Goal: Task Accomplishment & Management: Complete application form

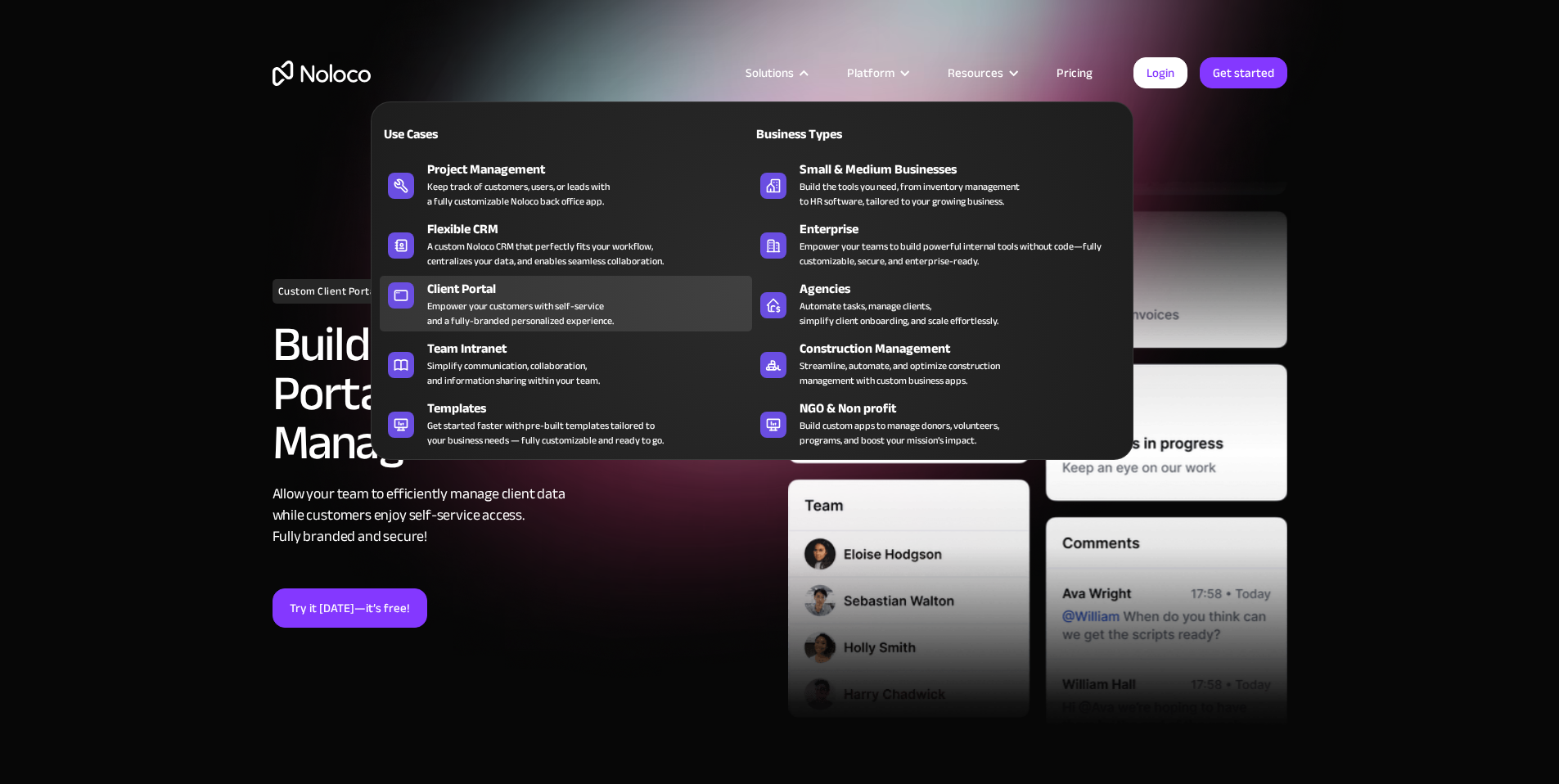
click at [632, 298] on div "Client Portal" at bounding box center [593, 288] width 332 height 20
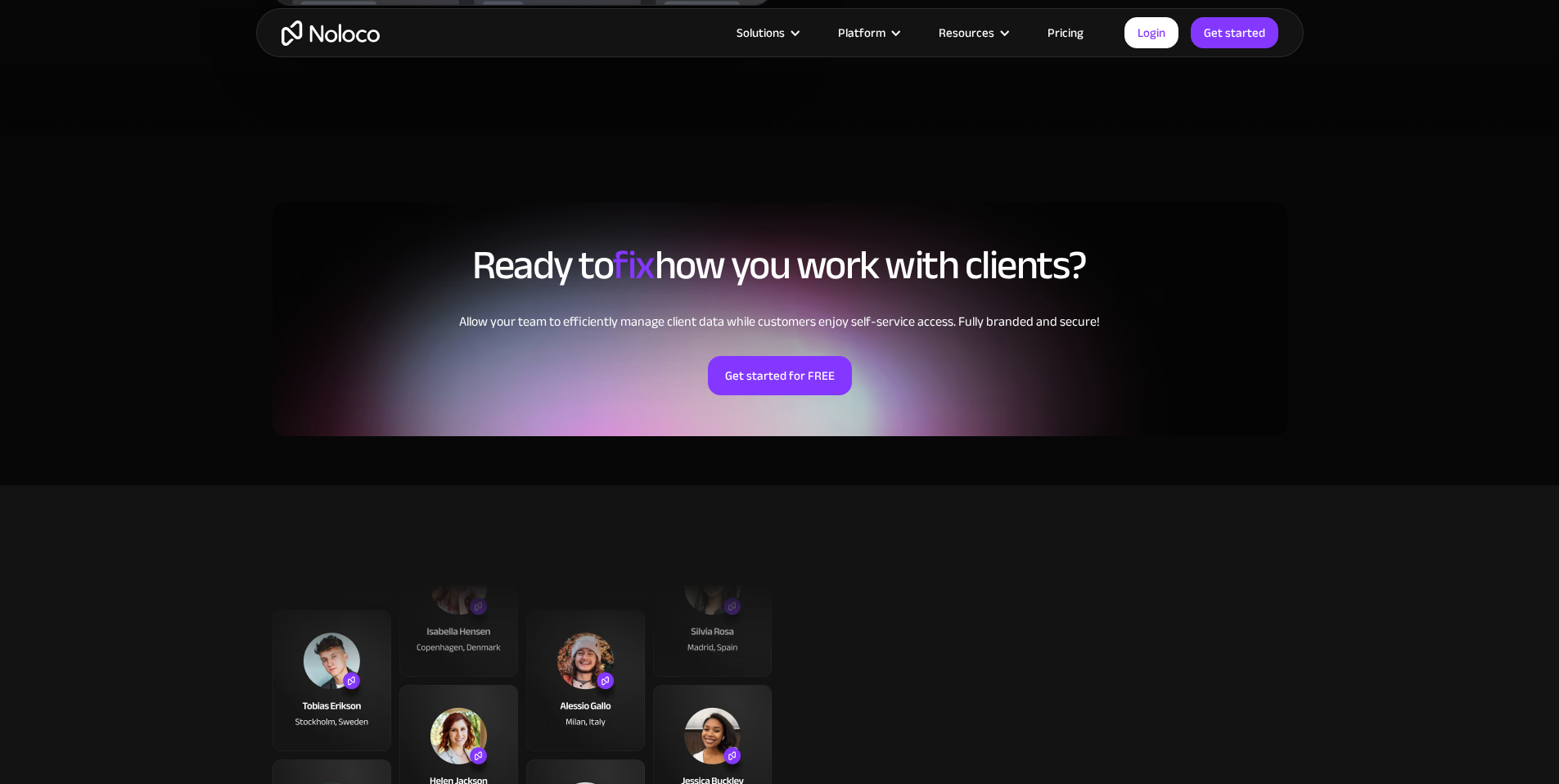
scroll to position [3701, 0]
click at [804, 381] on link "Get started for FREE" at bounding box center [780, 377] width 144 height 40
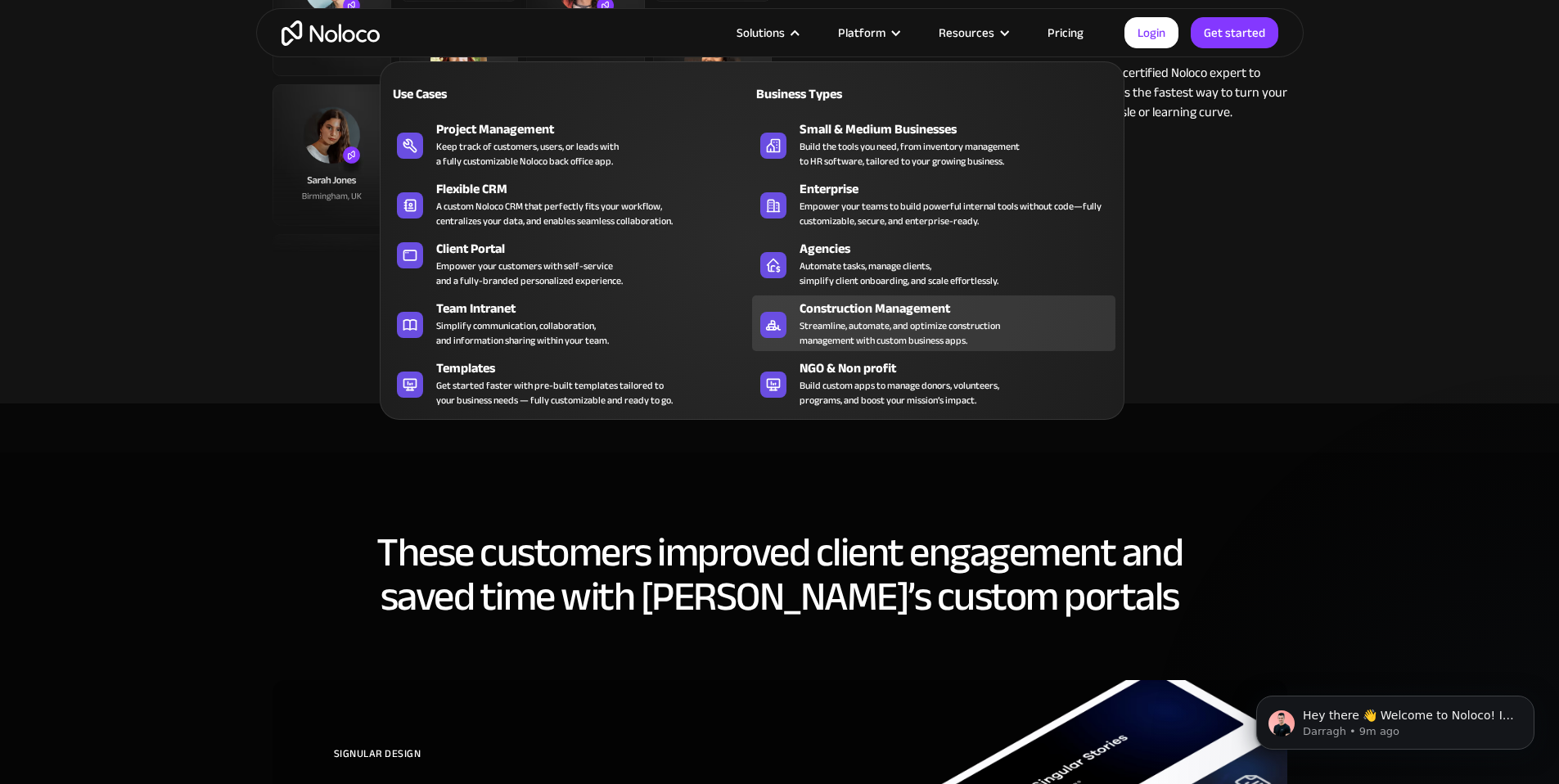
scroll to position [4666, 0]
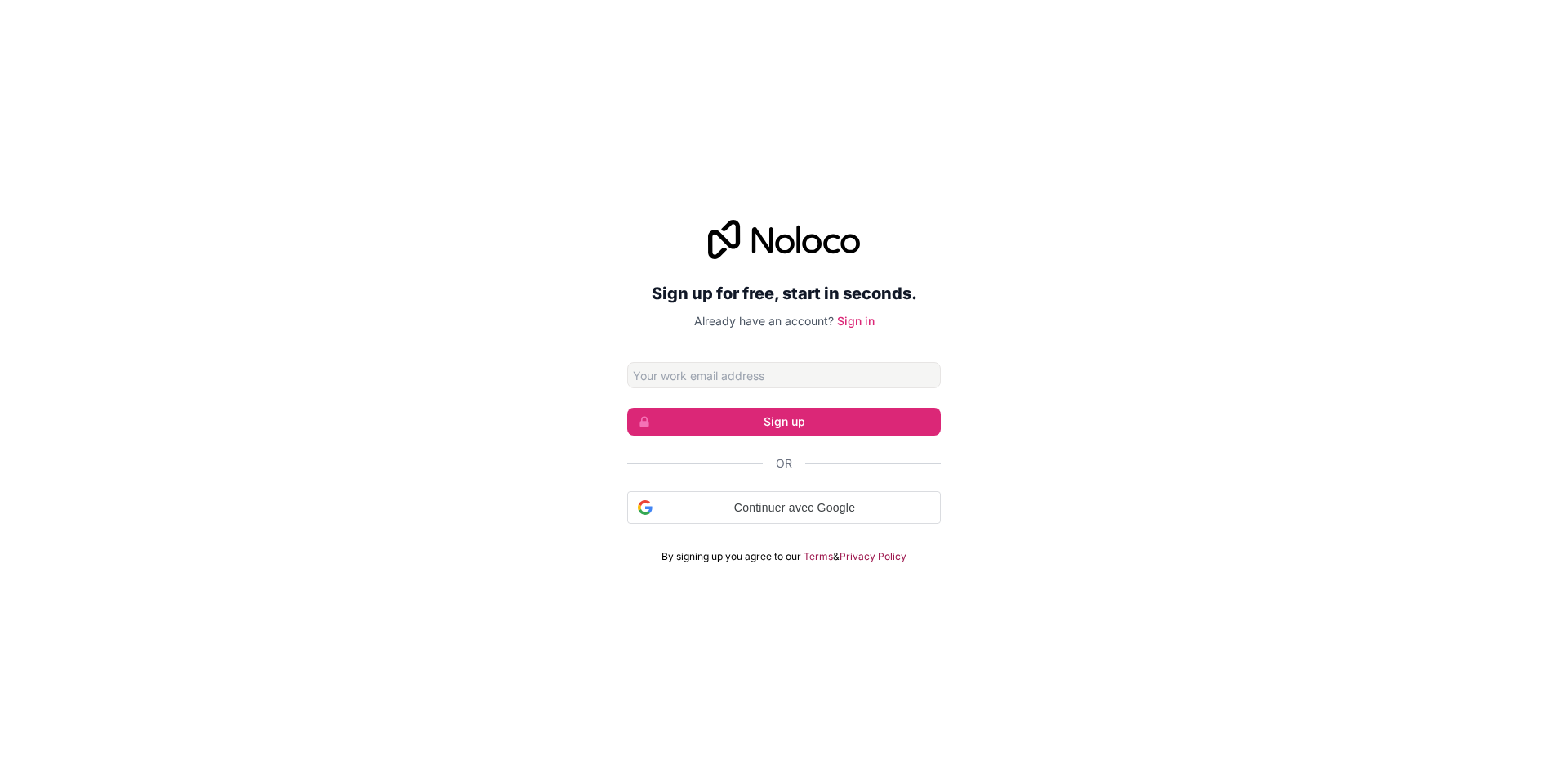
click at [742, 373] on input "Email address" at bounding box center [784, 375] width 314 height 26
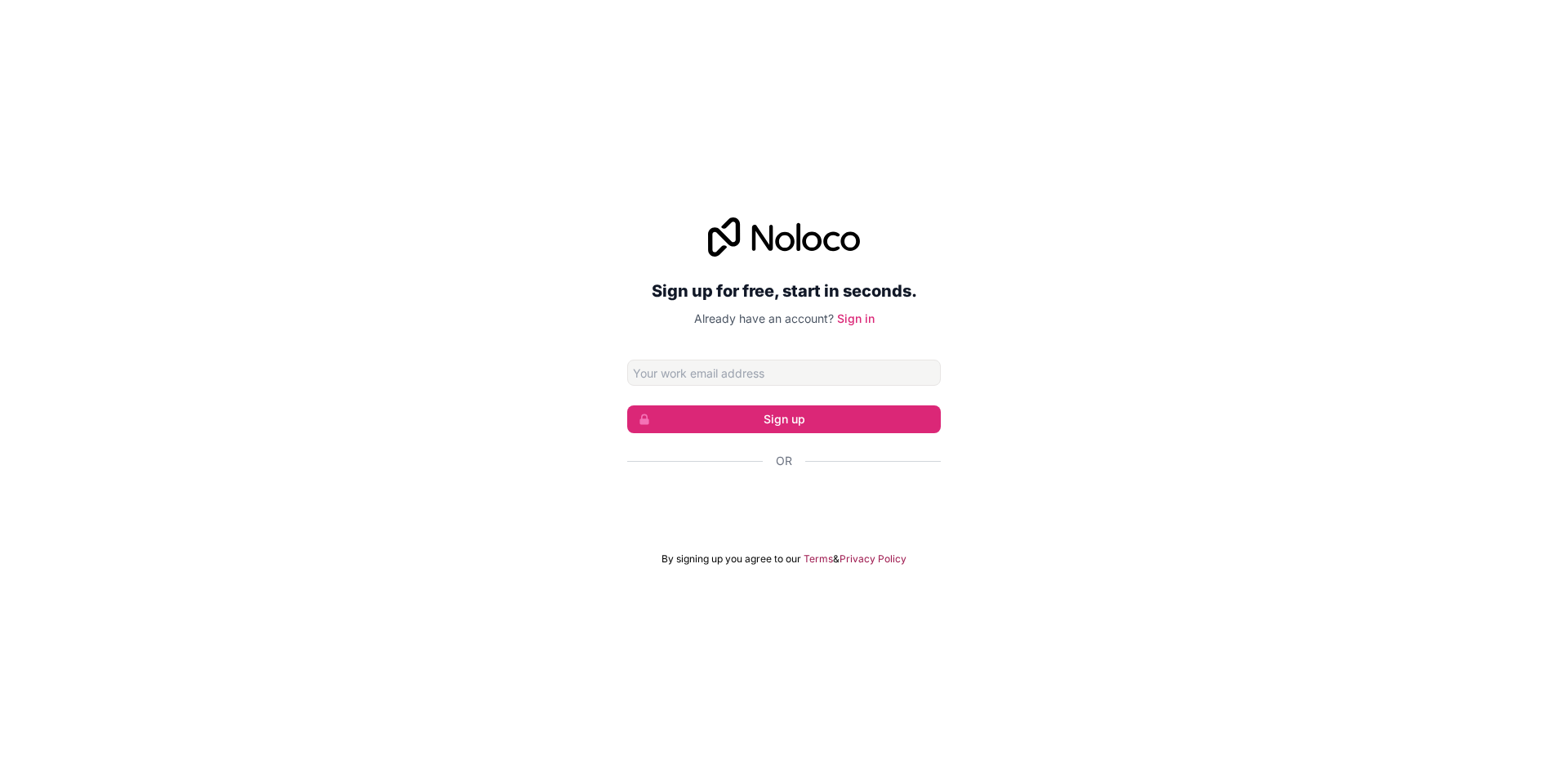
type input "morgane@chainof.events"
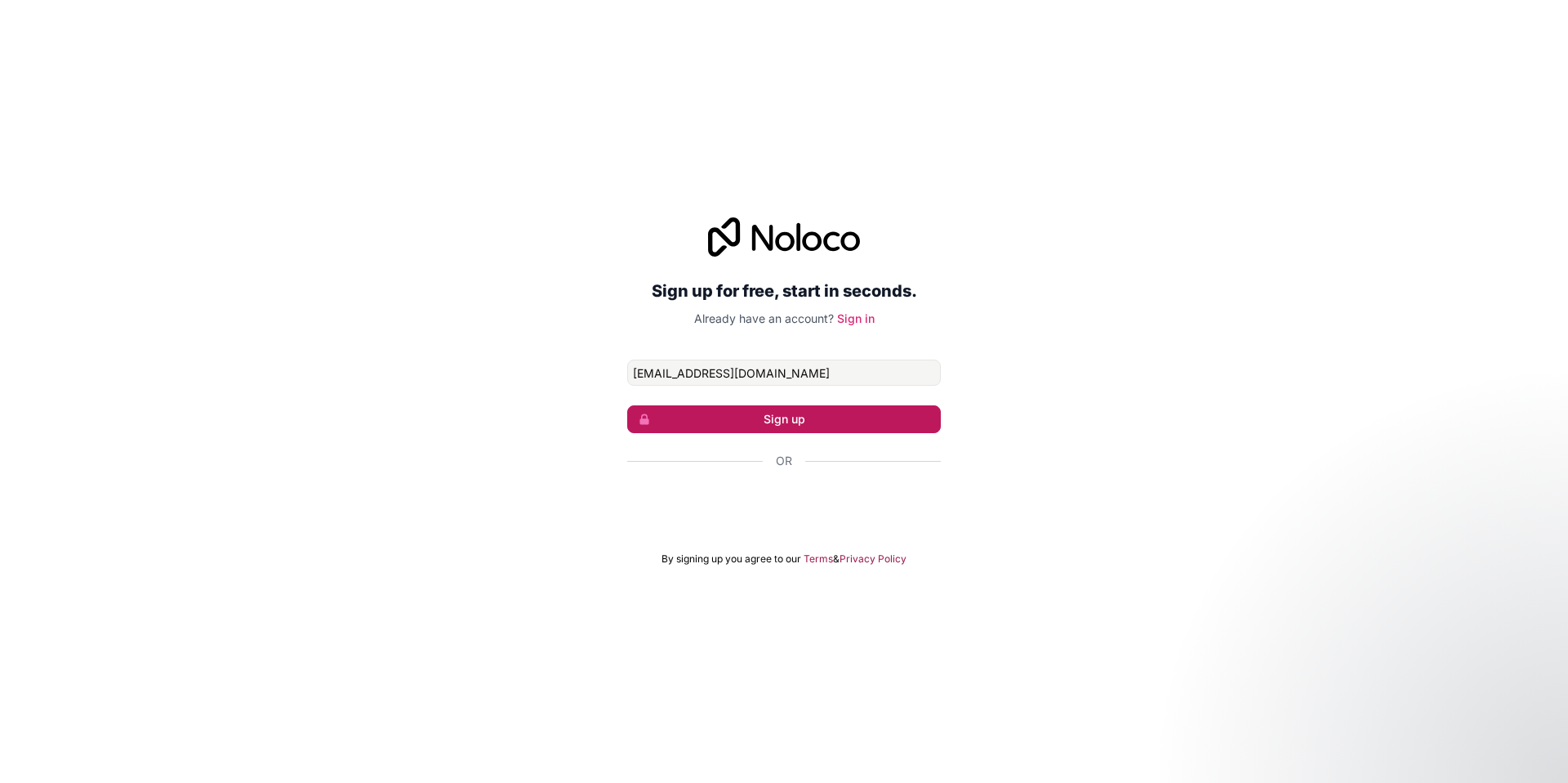
click at [804, 419] on button "Sign up" at bounding box center [784, 419] width 314 height 28
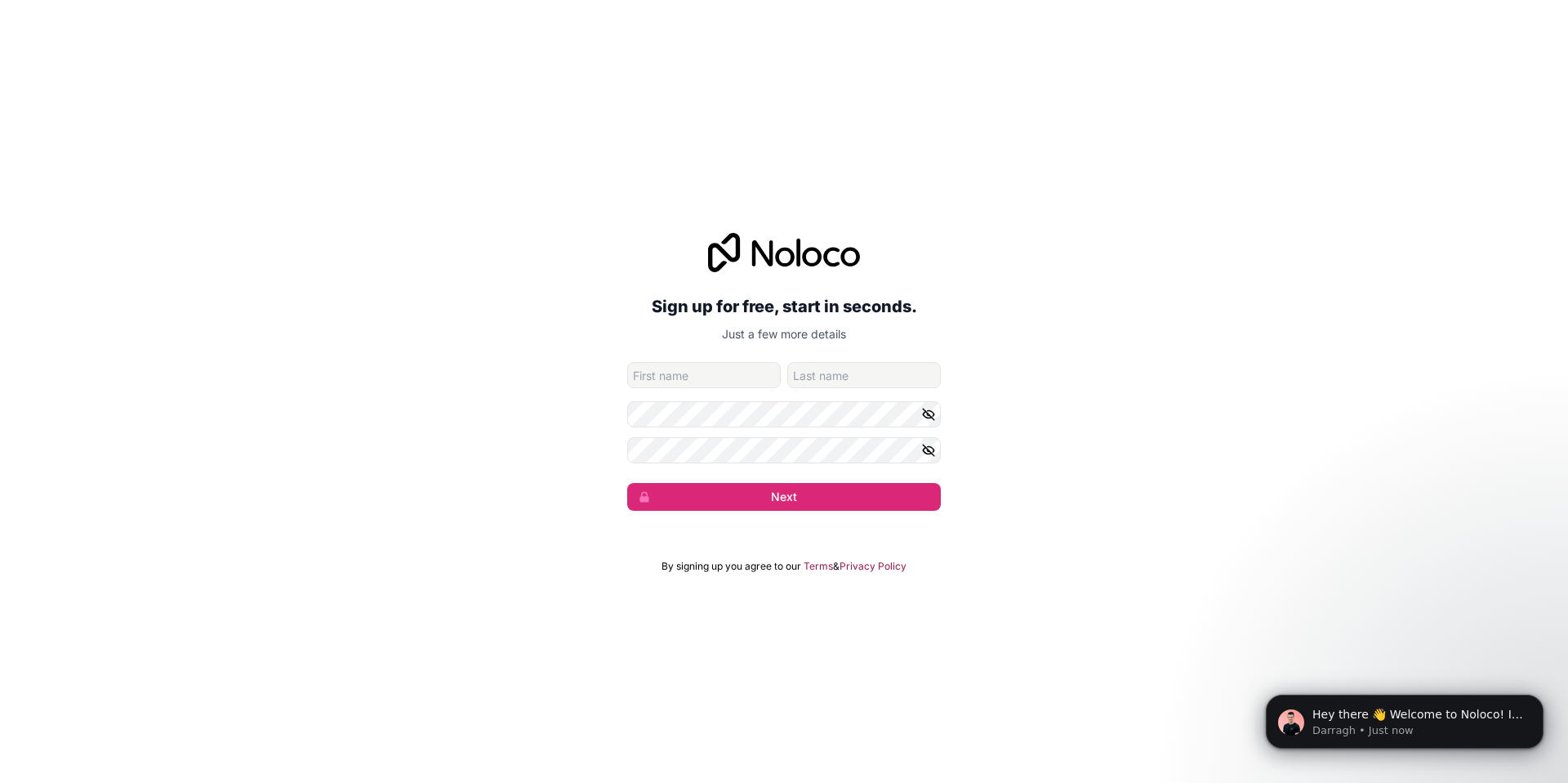
click at [710, 389] on form "morgane@chainof.events Next" at bounding box center [784, 437] width 314 height 148
click at [709, 386] on input "given-name" at bounding box center [703, 375] width 153 height 26
type input "Morgane"
type input "Joubioux"
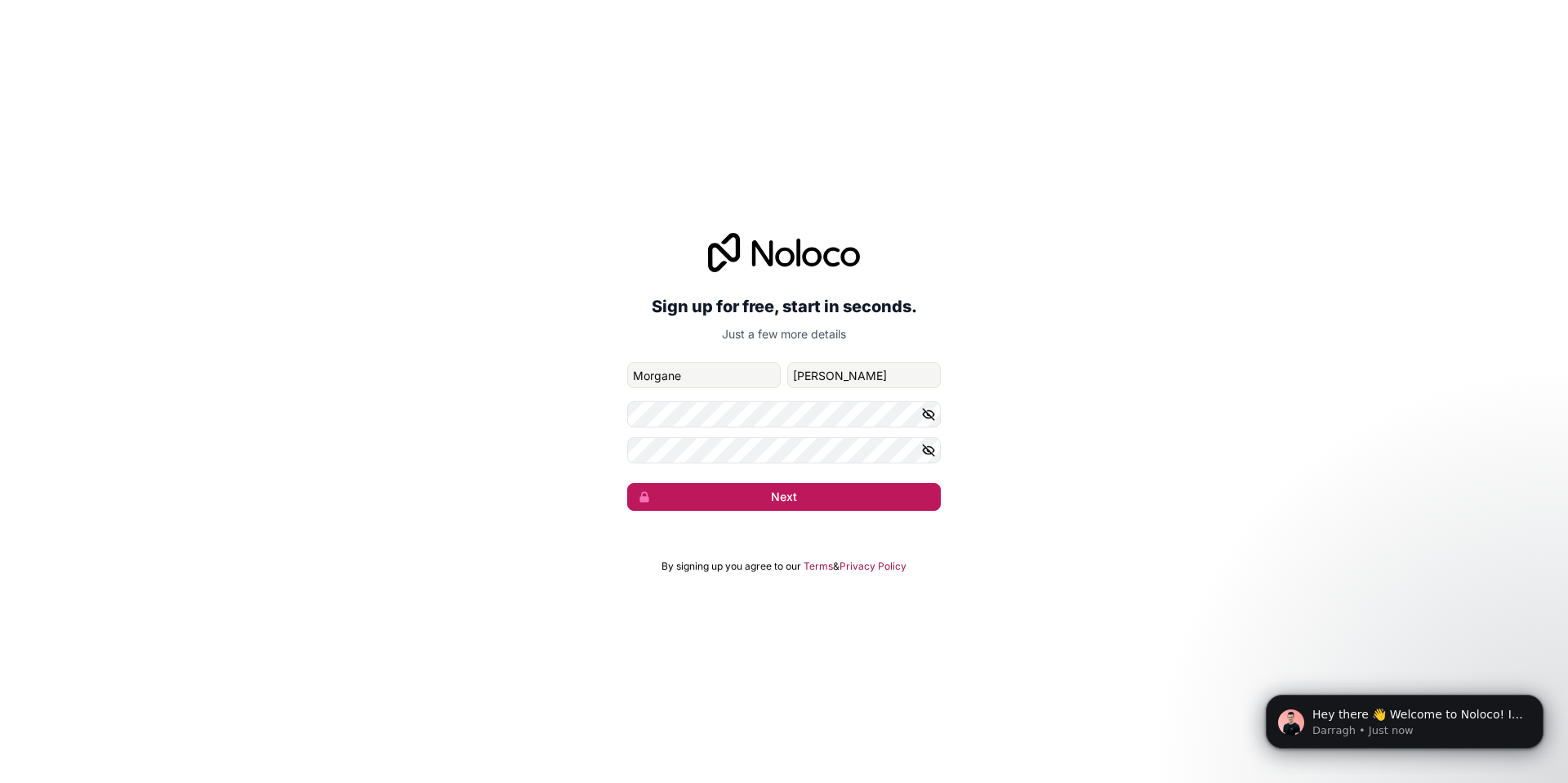
click at [770, 500] on button "Next" at bounding box center [784, 497] width 314 height 28
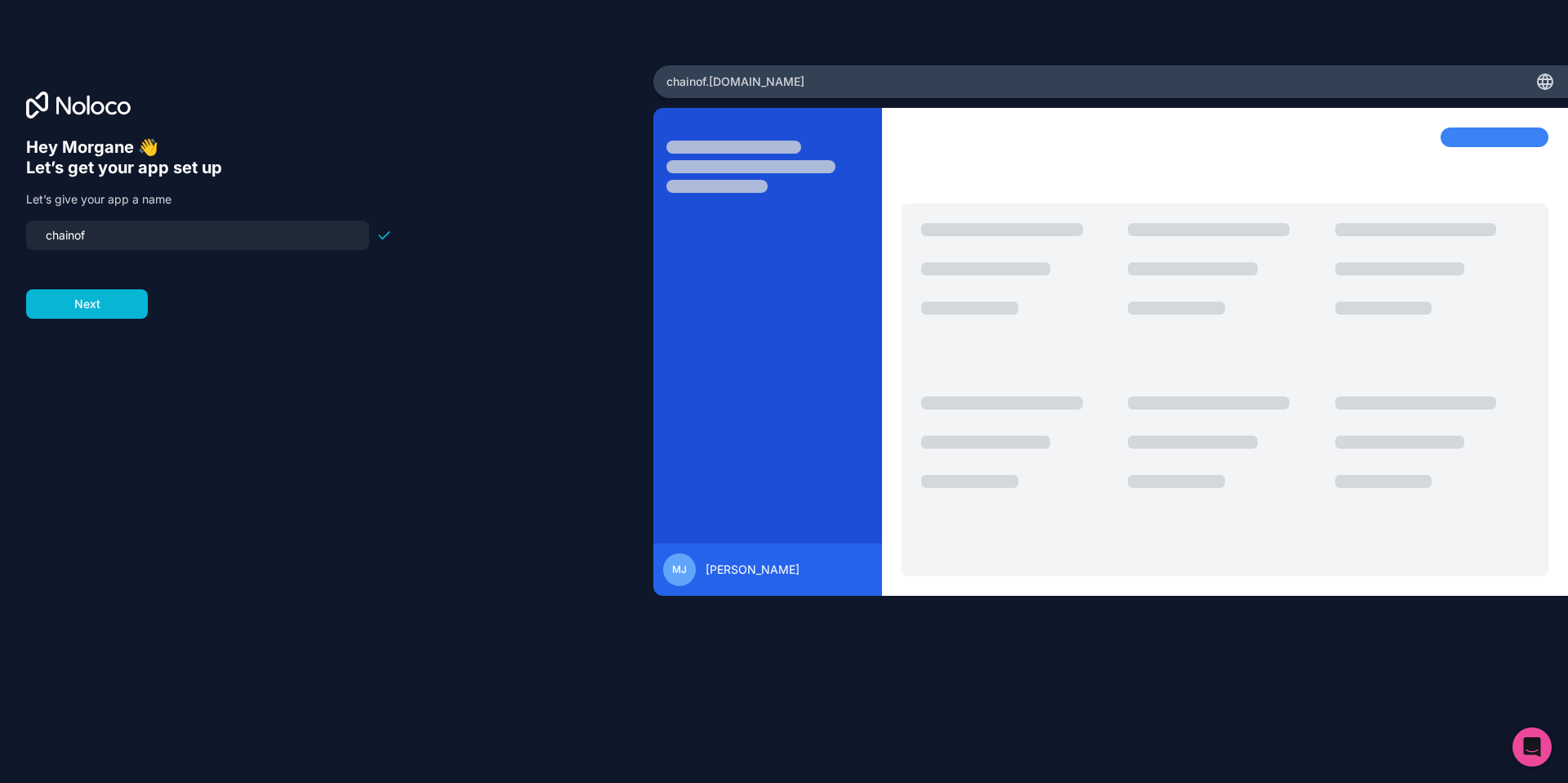
click at [124, 237] on input "chainof" at bounding box center [197, 235] width 323 height 23
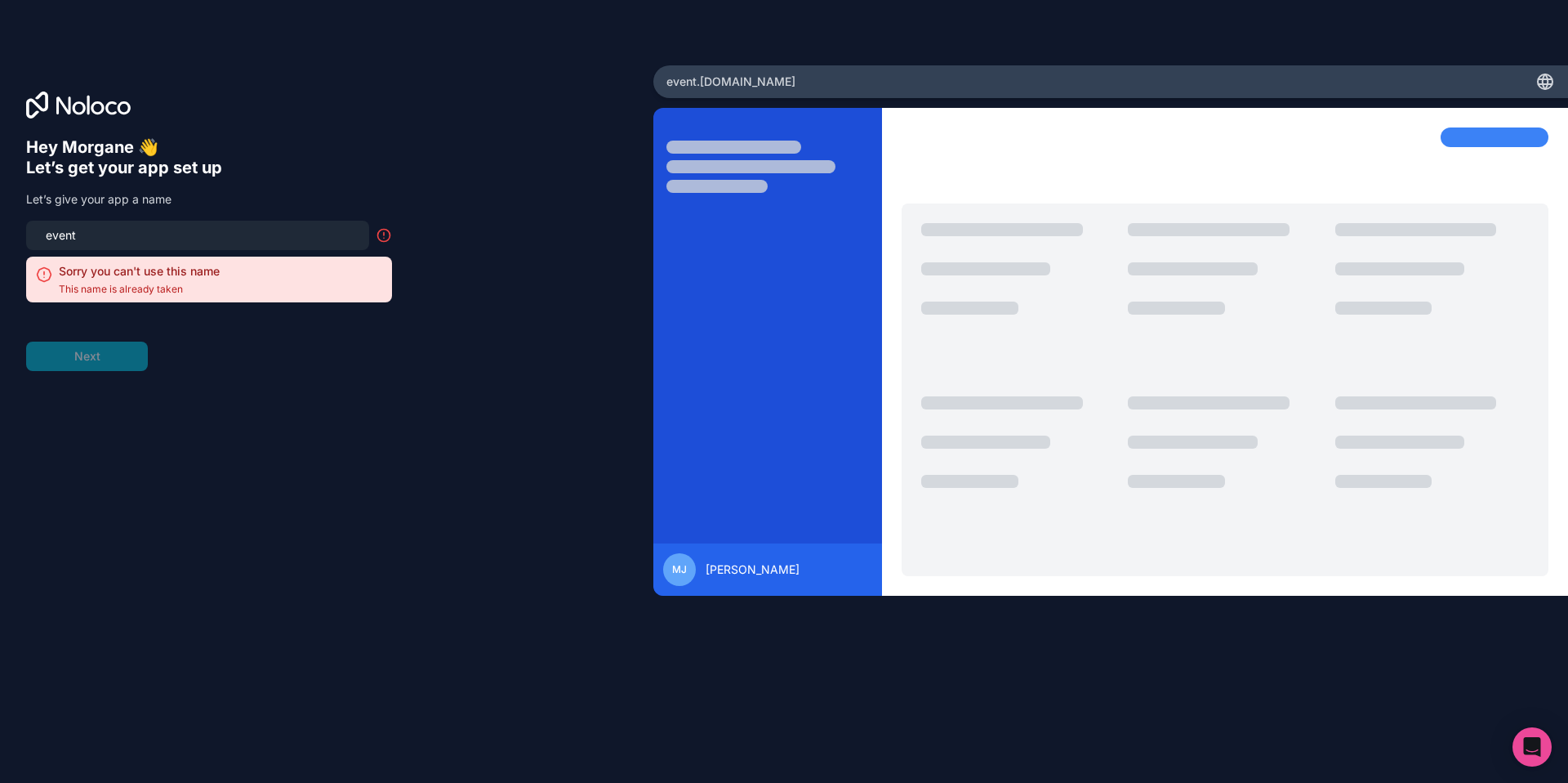
click at [82, 230] on input "event" at bounding box center [197, 235] width 323 height 23
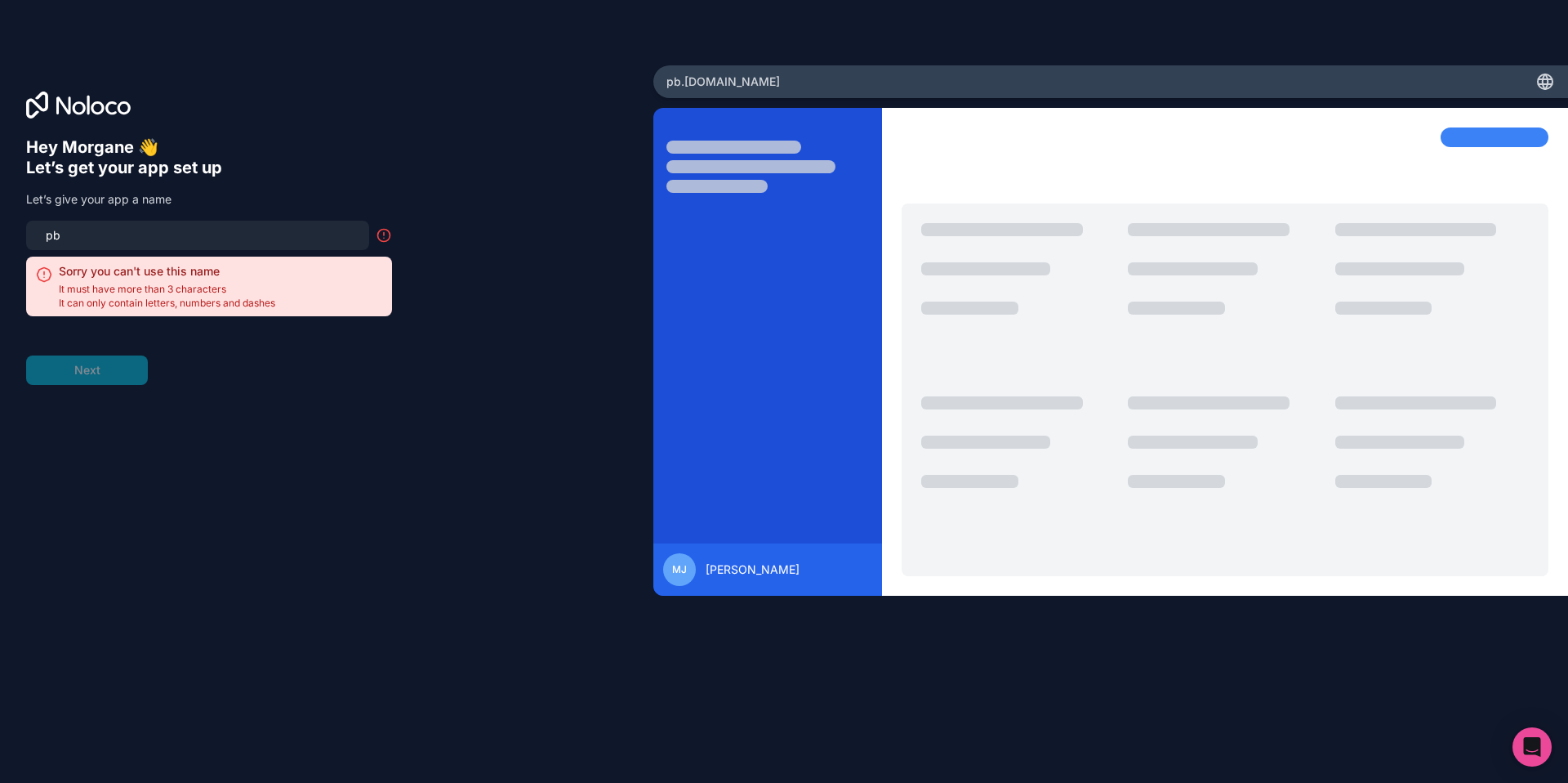
type input "p"
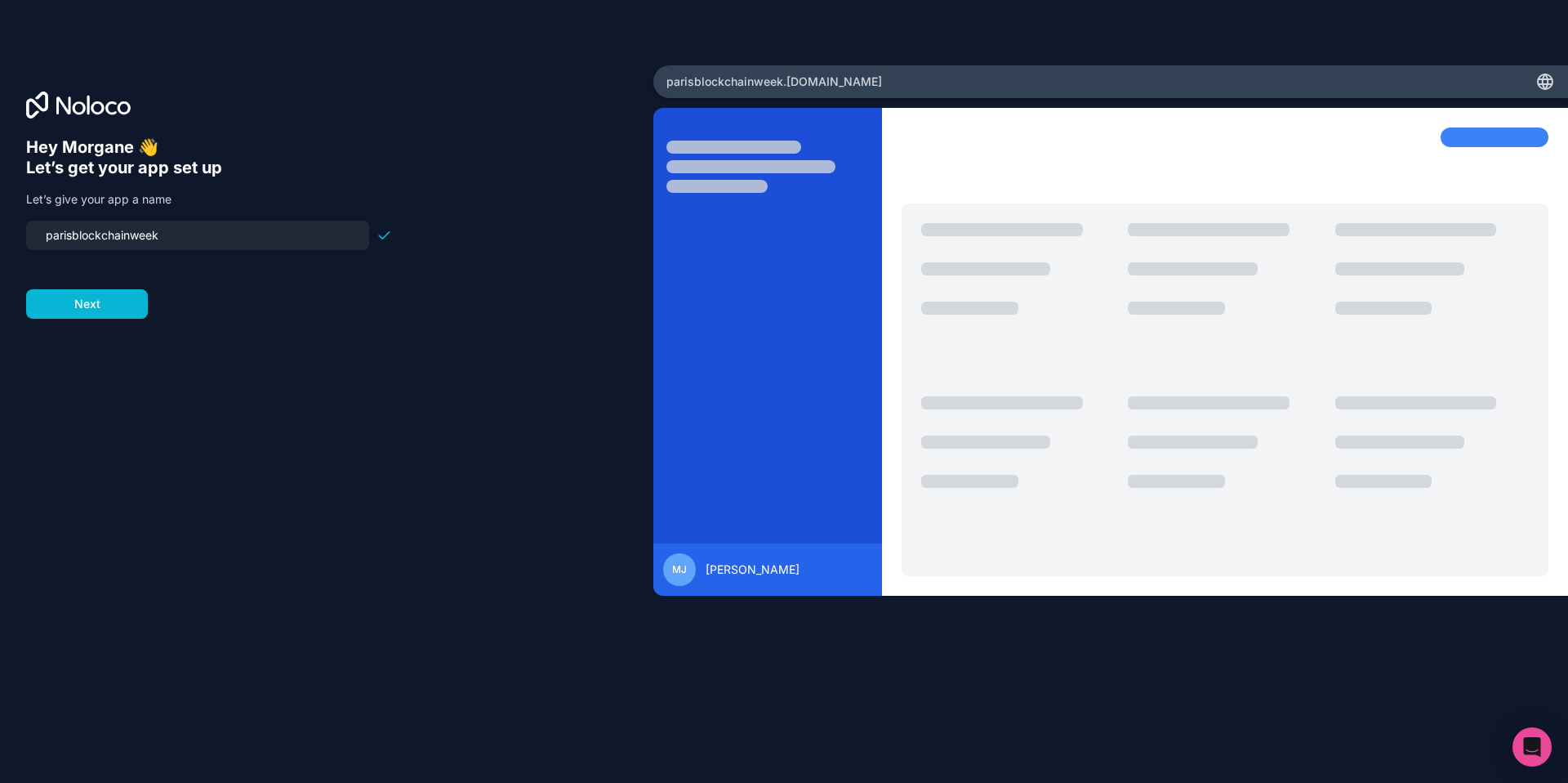
click at [173, 230] on input "parisblockchainweek" at bounding box center [197, 235] width 323 height 23
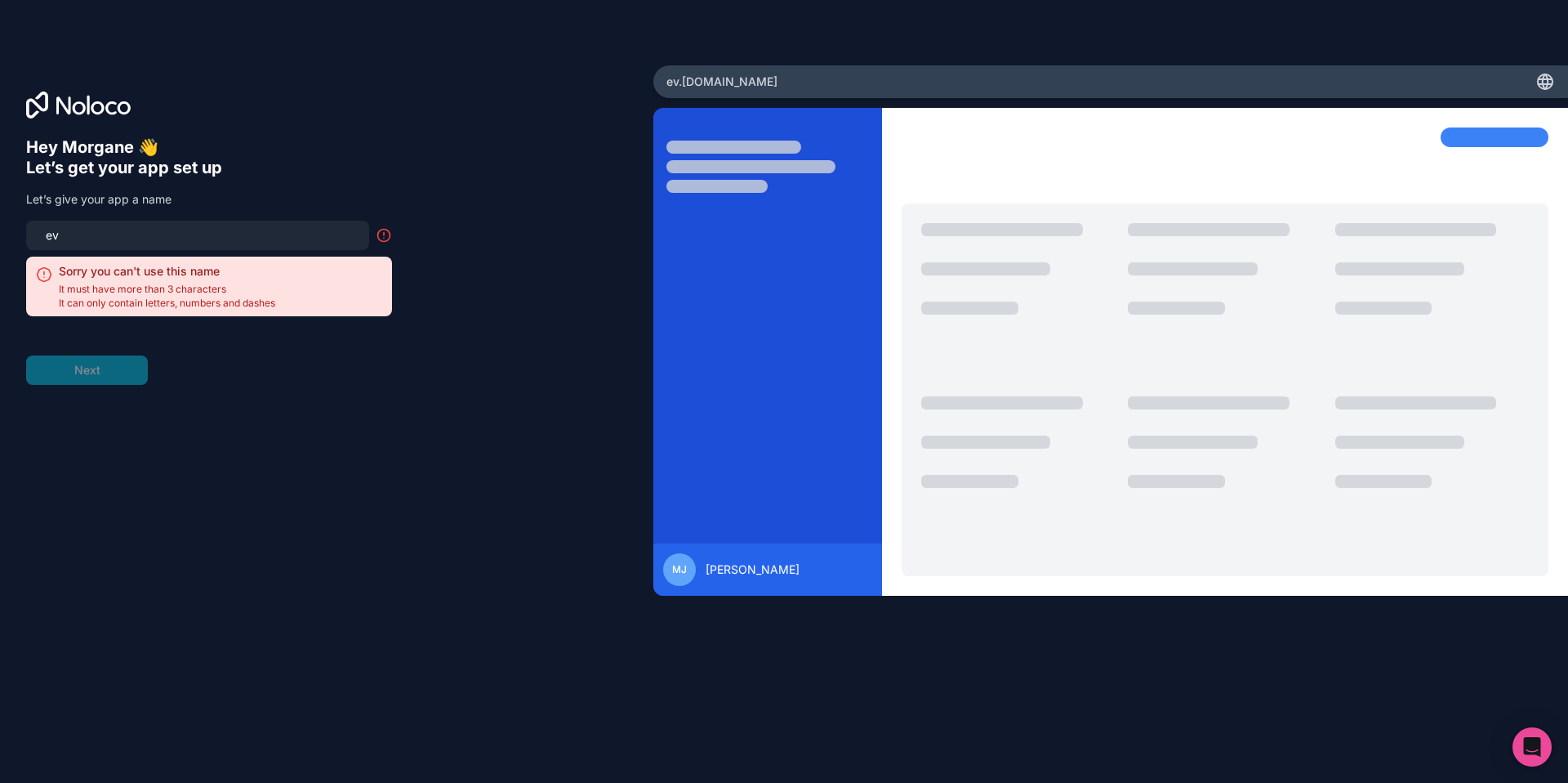
type input "e"
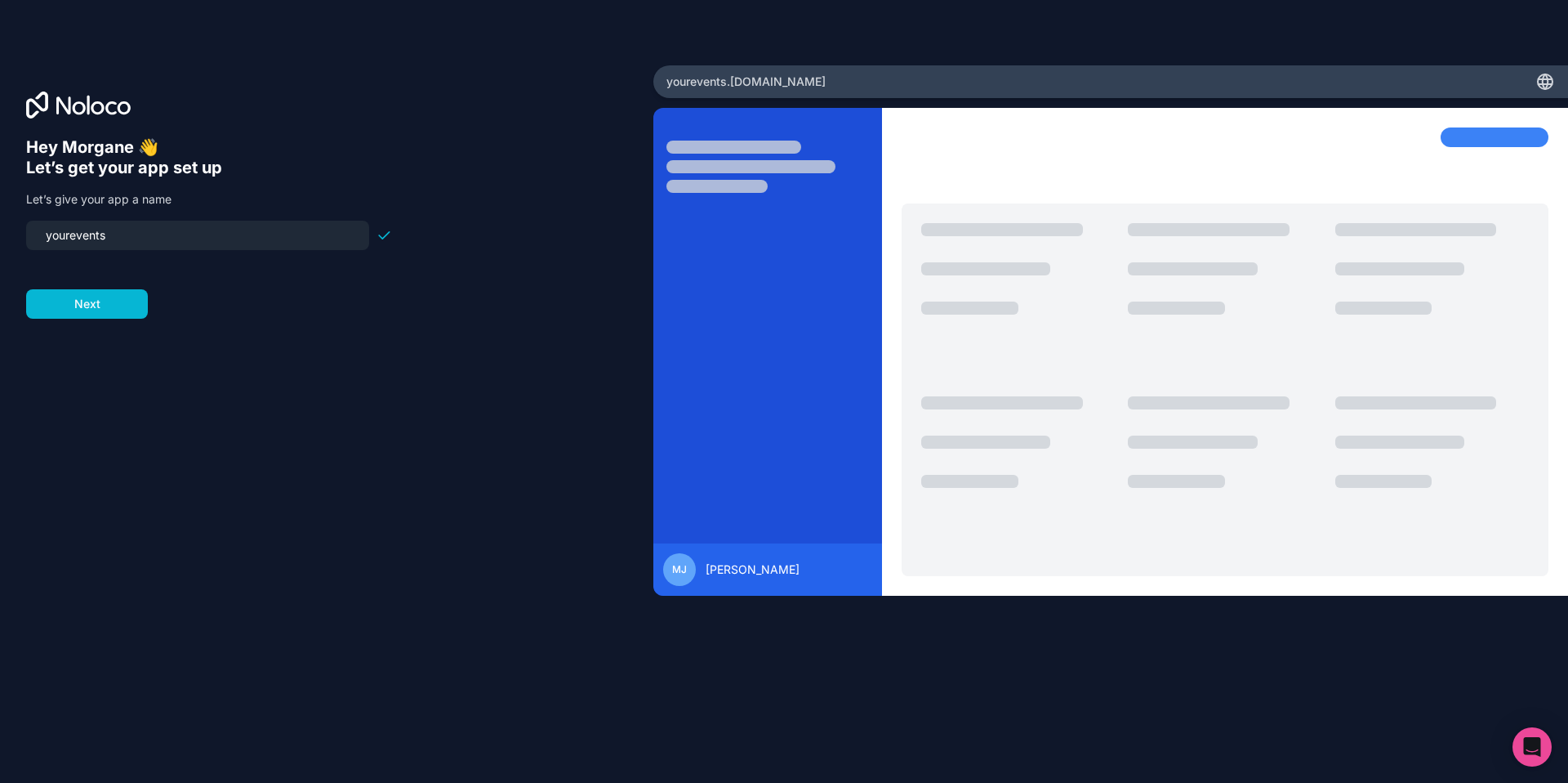
type input "yourevents"
click at [312, 256] on div at bounding box center [209, 260] width 366 height 20
click at [84, 281] on form "yourevents Next" at bounding box center [209, 269] width 366 height 98
click at [100, 294] on button "Next" at bounding box center [86, 304] width 122 height 30
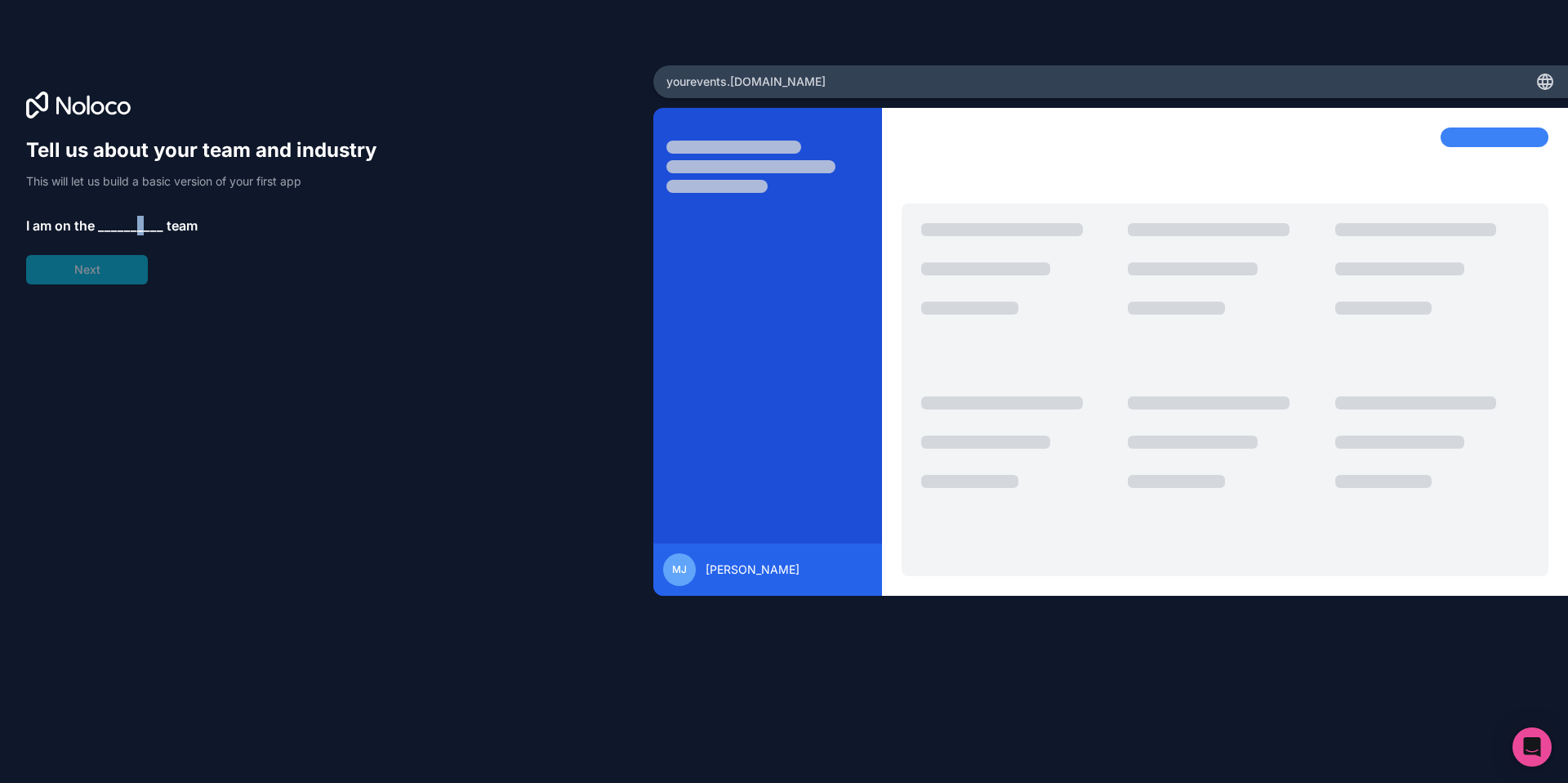
click at [136, 235] on div "Tell us about your team and industry This will let us build a basic version of …" at bounding box center [209, 211] width 366 height 147
click at [125, 235] on div "Tell us about your team and industry This will let us build a basic version of …" at bounding box center [209, 211] width 366 height 147
click at [123, 227] on span "__________" at bounding box center [131, 226] width 65 height 20
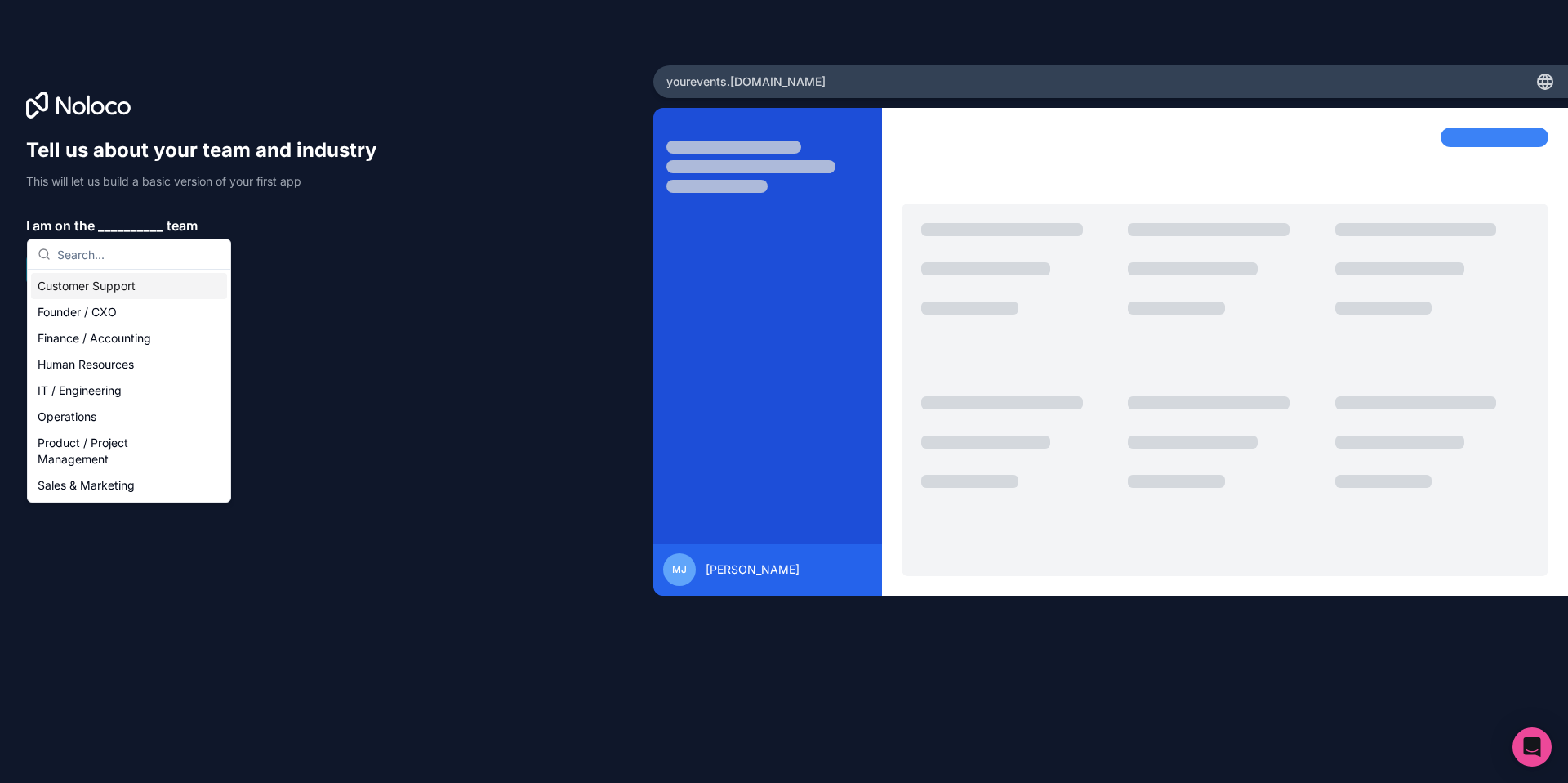
click at [138, 280] on div "Customer Support" at bounding box center [129, 286] width 196 height 26
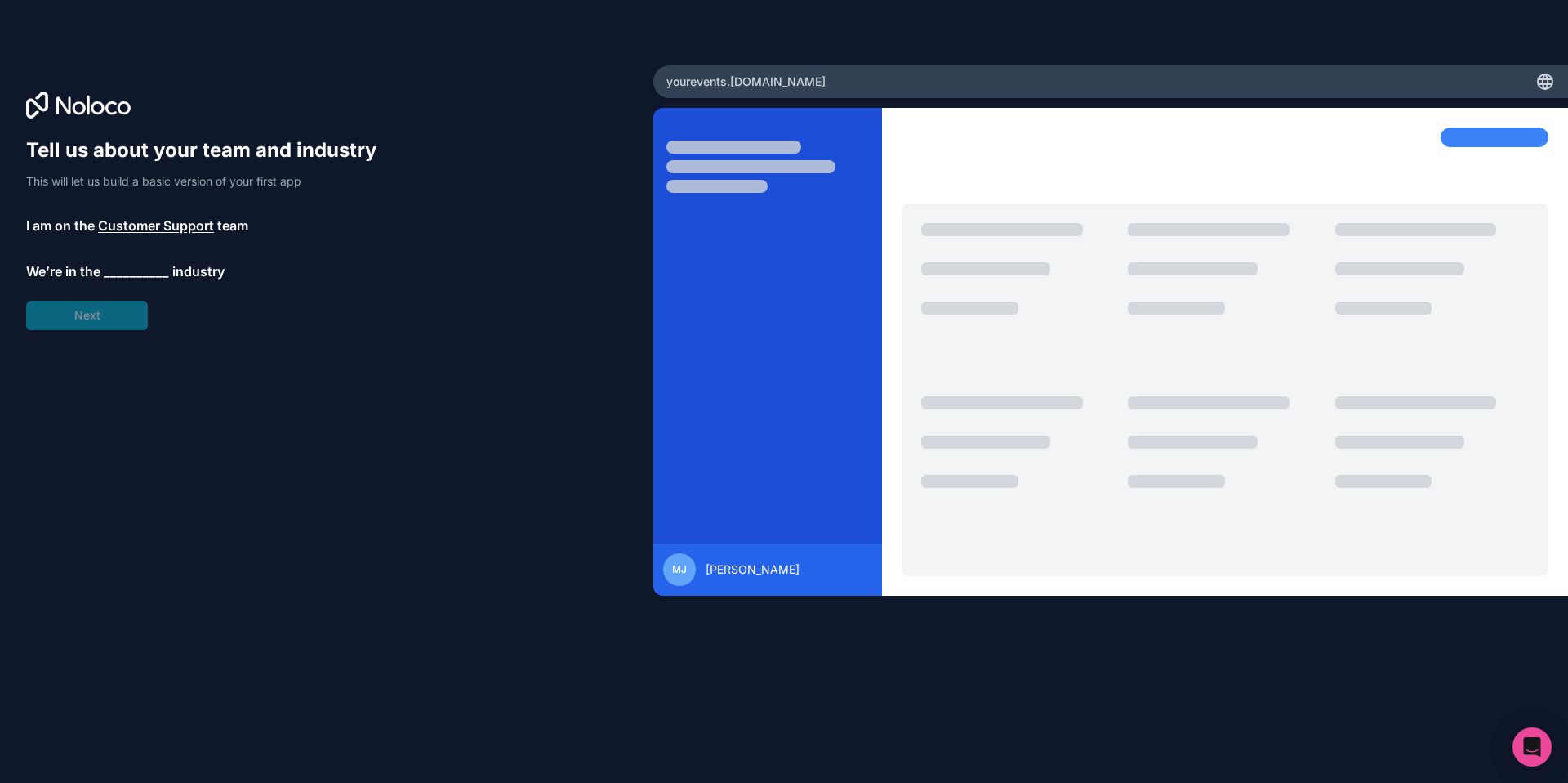
click at [115, 269] on span "__________" at bounding box center [137, 271] width 65 height 20
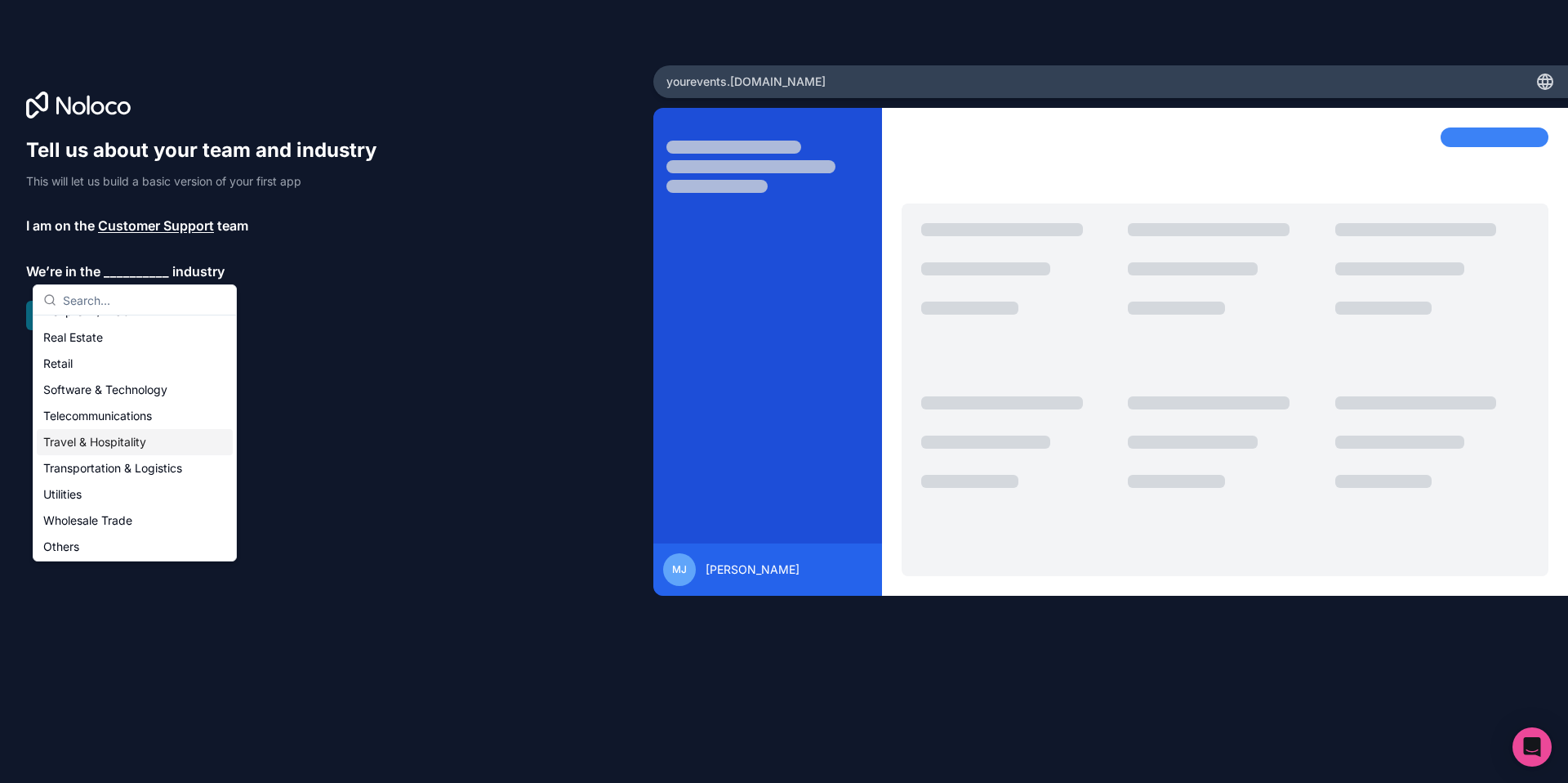
scroll to position [337, 0]
click at [91, 552] on div "Others" at bounding box center [135, 544] width 196 height 26
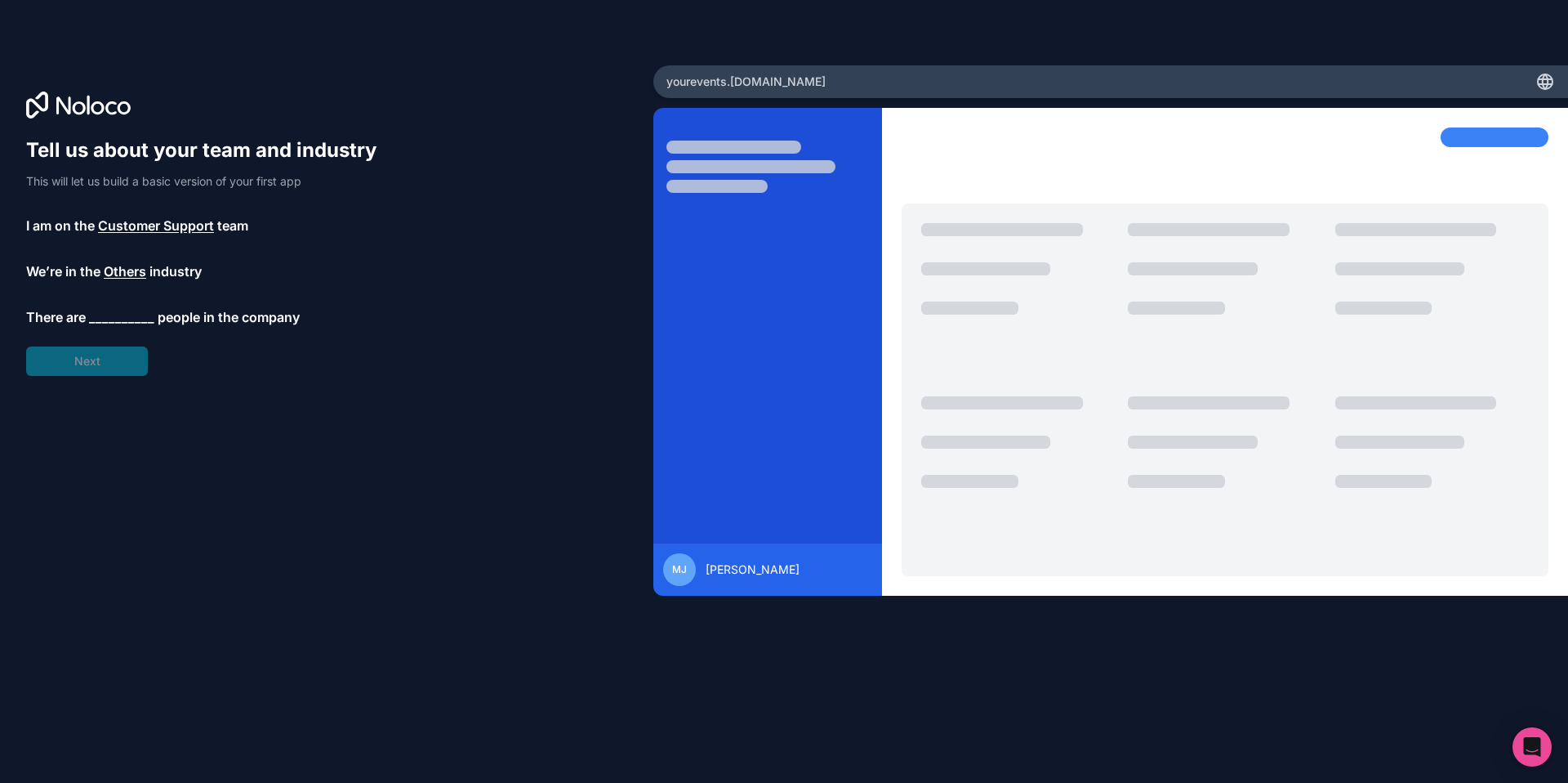
drag, startPoint x: 122, startPoint y: 335, endPoint x: 120, endPoint y: 326, distance: 9.2
click at [122, 334] on div "Tell us about your team and industry This will let us build a basic version of …" at bounding box center [209, 256] width 366 height 239
click at [120, 321] on span "__________" at bounding box center [122, 317] width 65 height 20
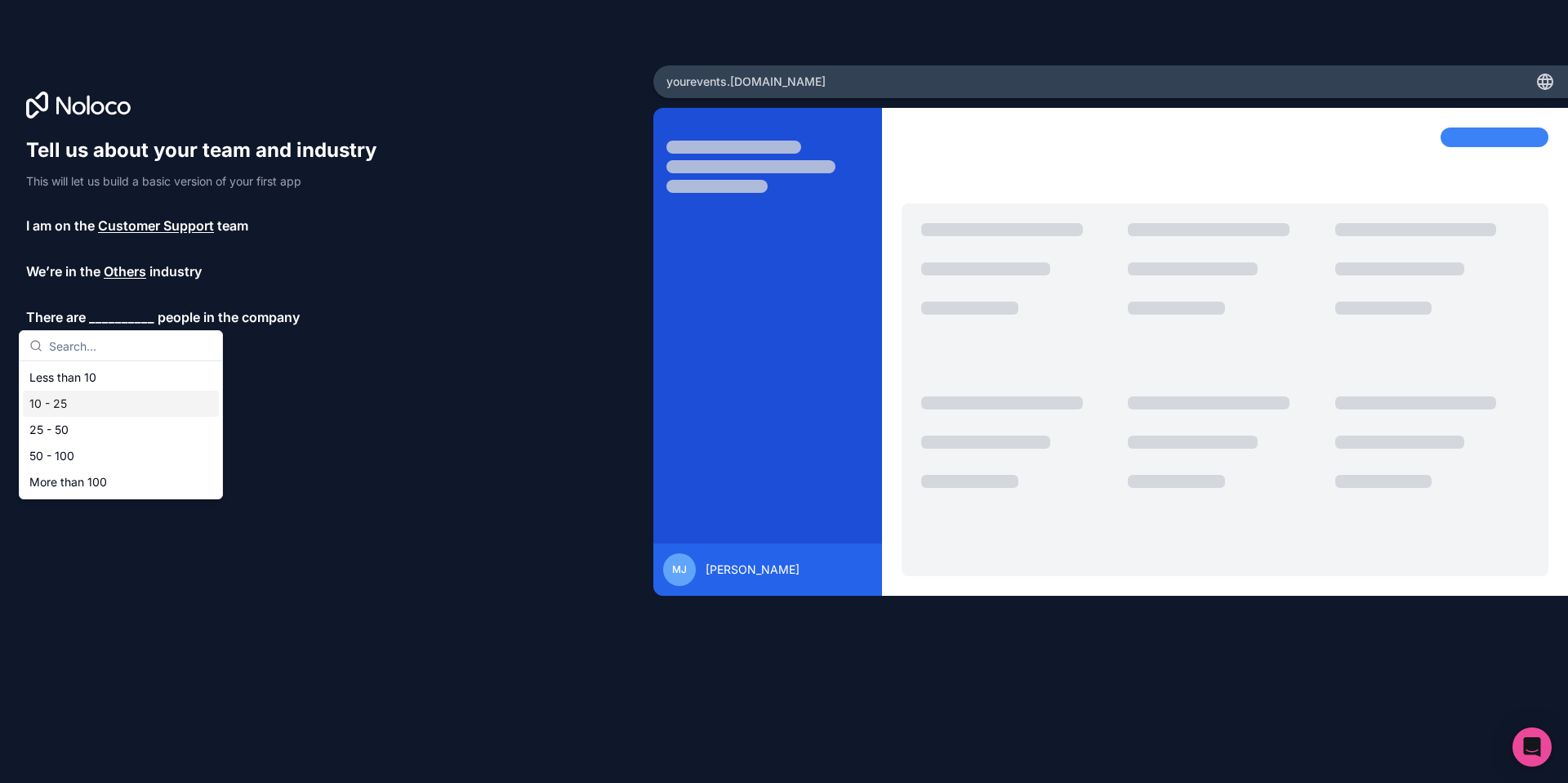
click at [100, 401] on div "10 - 25" at bounding box center [121, 404] width 196 height 26
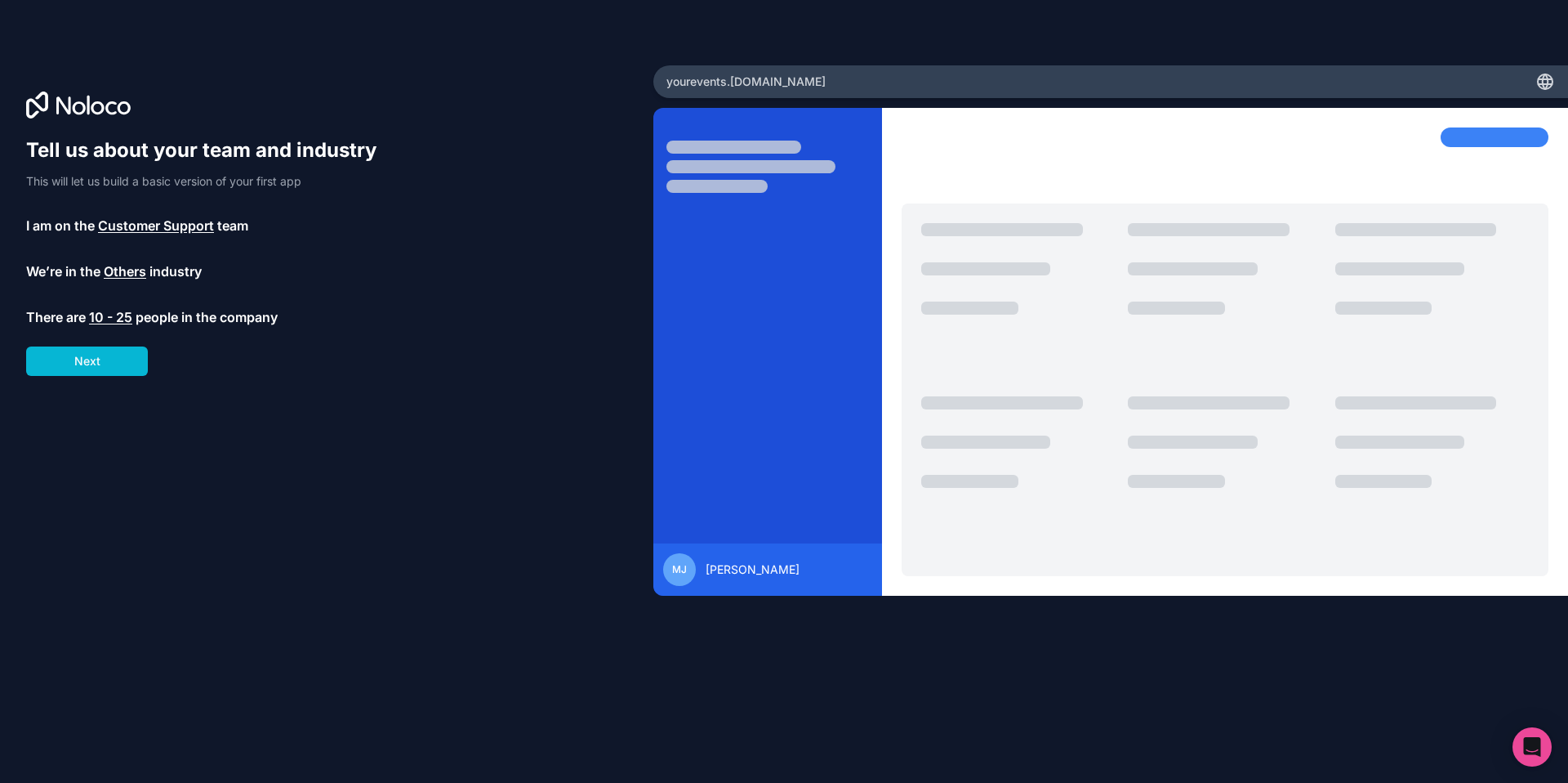
click at [118, 310] on span "10 - 25" at bounding box center [111, 317] width 44 height 20
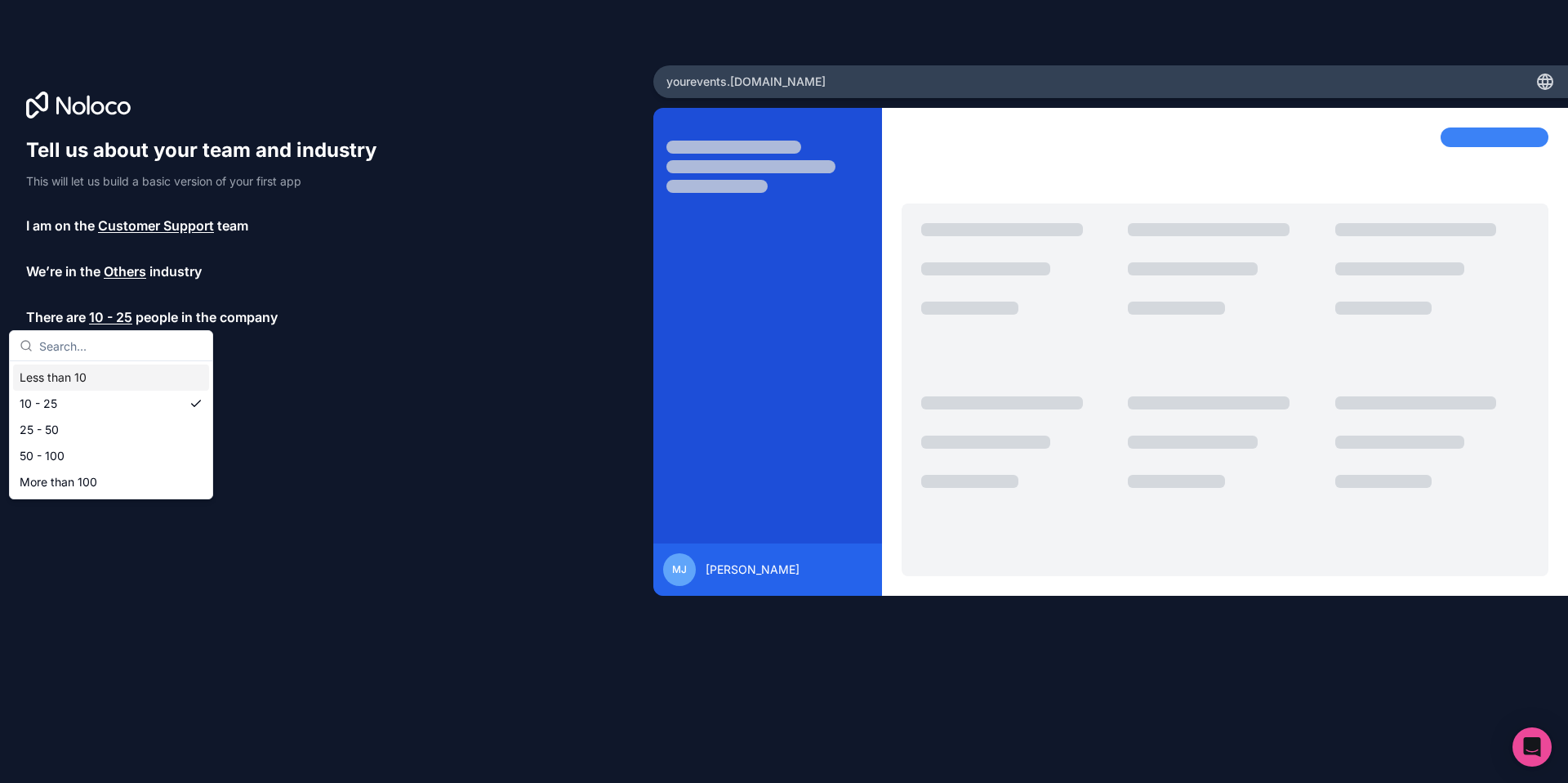
click at [419, 407] on div "Tell us about your team and industry This will let us build a basic version of …" at bounding box center [325, 415] width 600 height 554
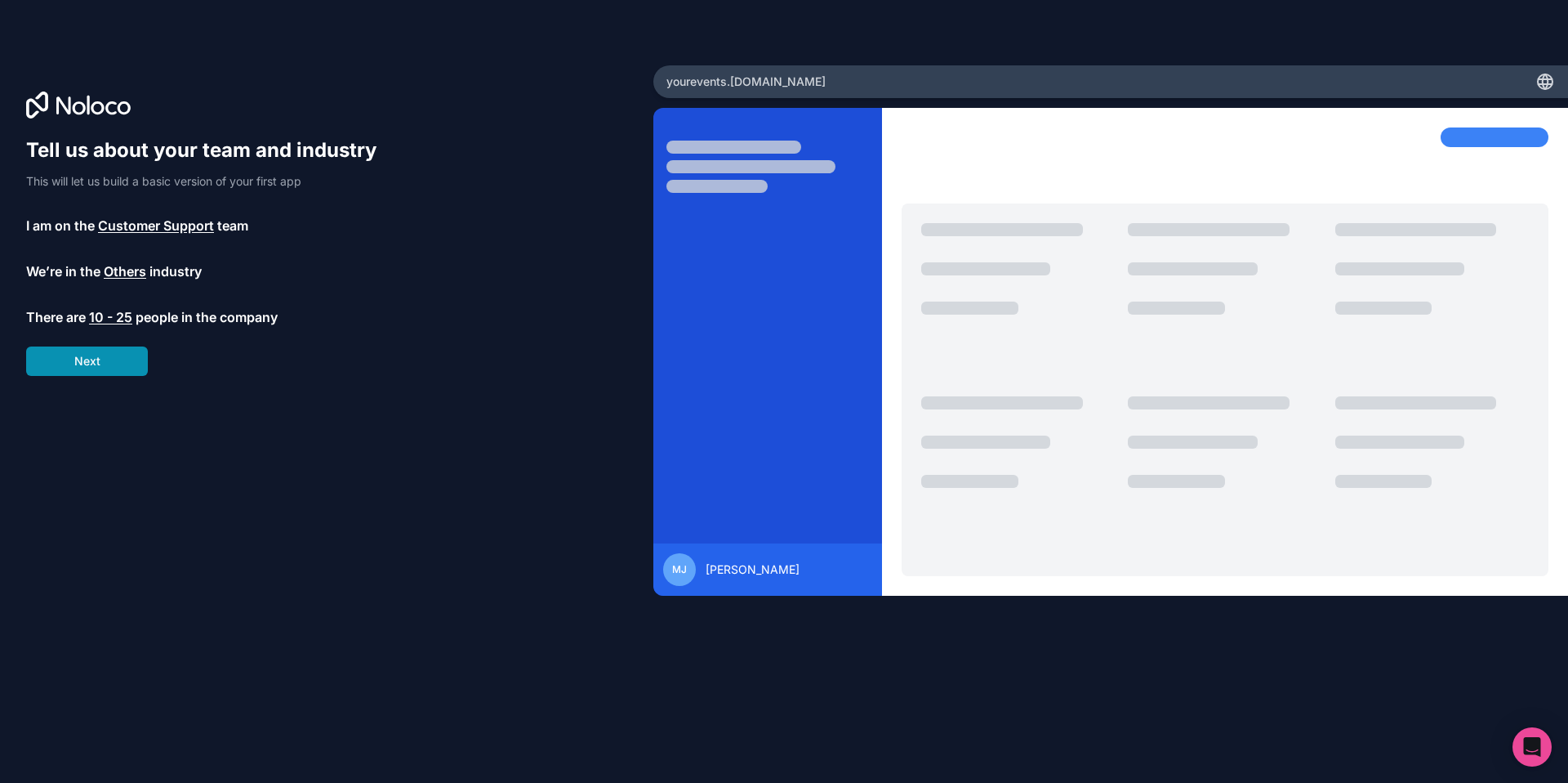
click at [83, 356] on button "Next" at bounding box center [86, 361] width 122 height 30
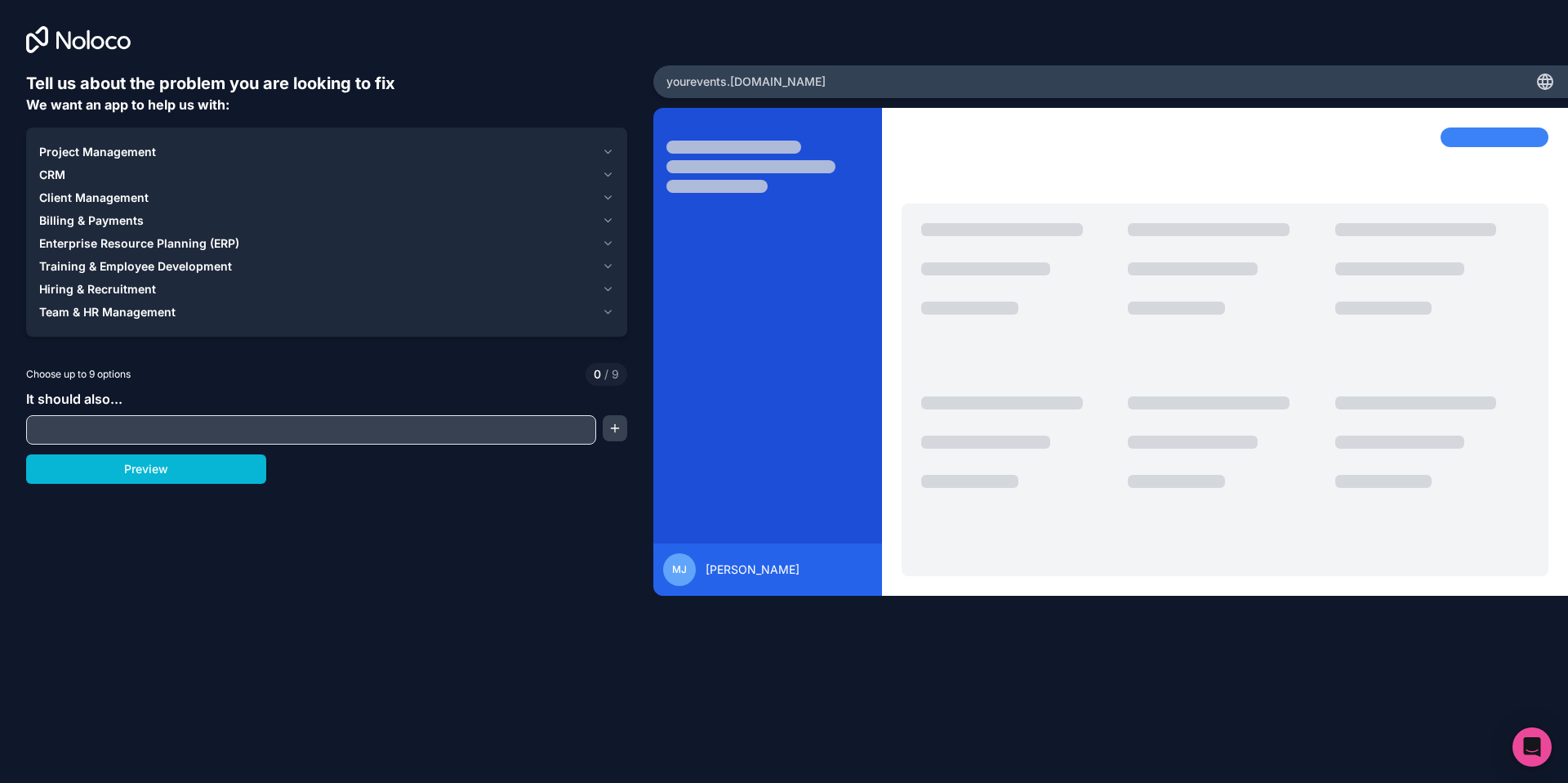
click at [105, 196] on span "Client Management" at bounding box center [94, 197] width 110 height 17
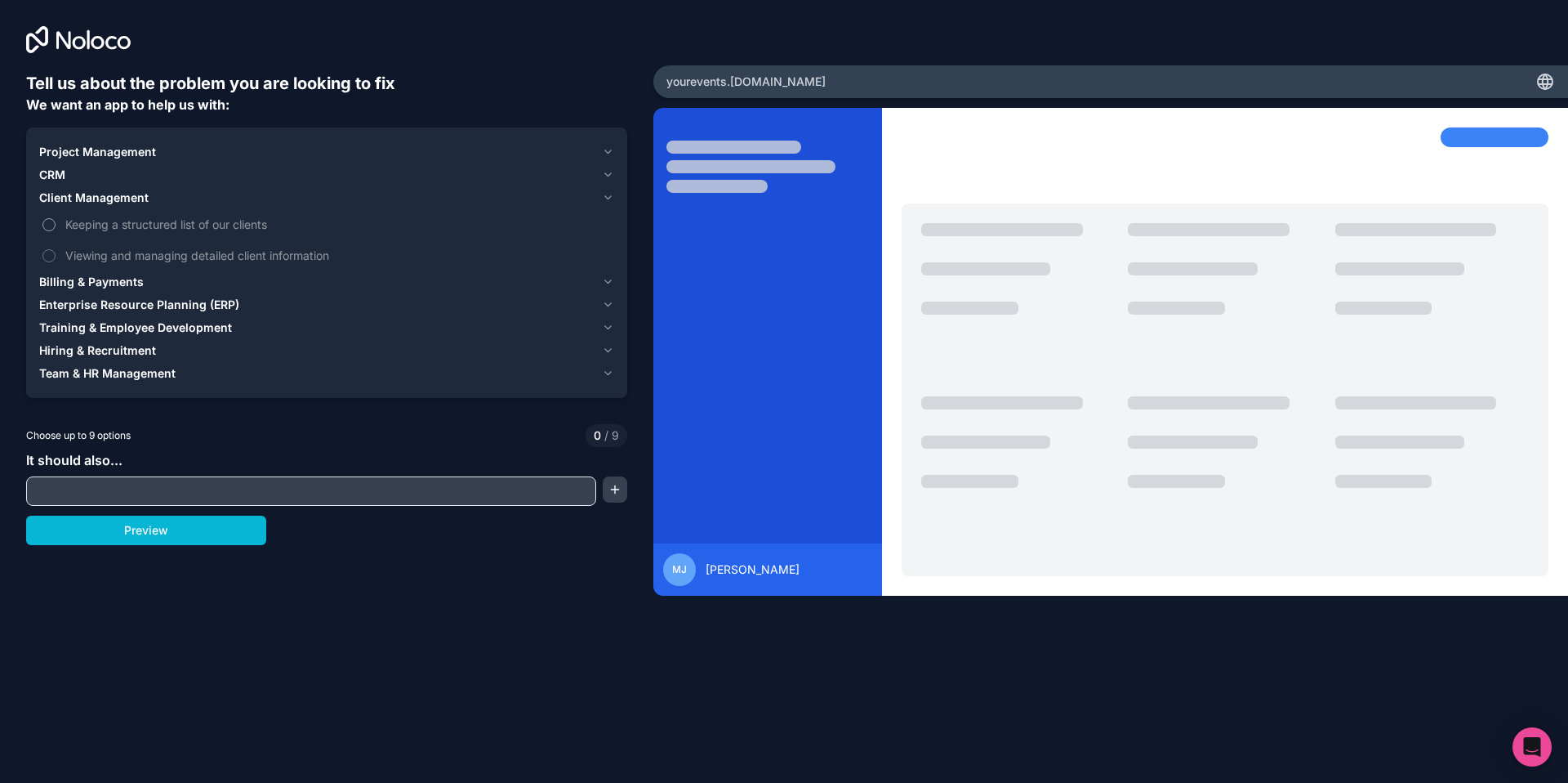
click at [98, 227] on span "Keeping a structured list of our clients" at bounding box center [337, 224] width 545 height 17
click at [55, 227] on button "Keeping a structured list of our clients" at bounding box center [48, 224] width 13 height 13
click at [105, 257] on span "Viewing and managing detailed client information" at bounding box center [337, 254] width 545 height 17
click at [55, 257] on button "Viewing and managing detailed client information" at bounding box center [48, 255] width 13 height 13
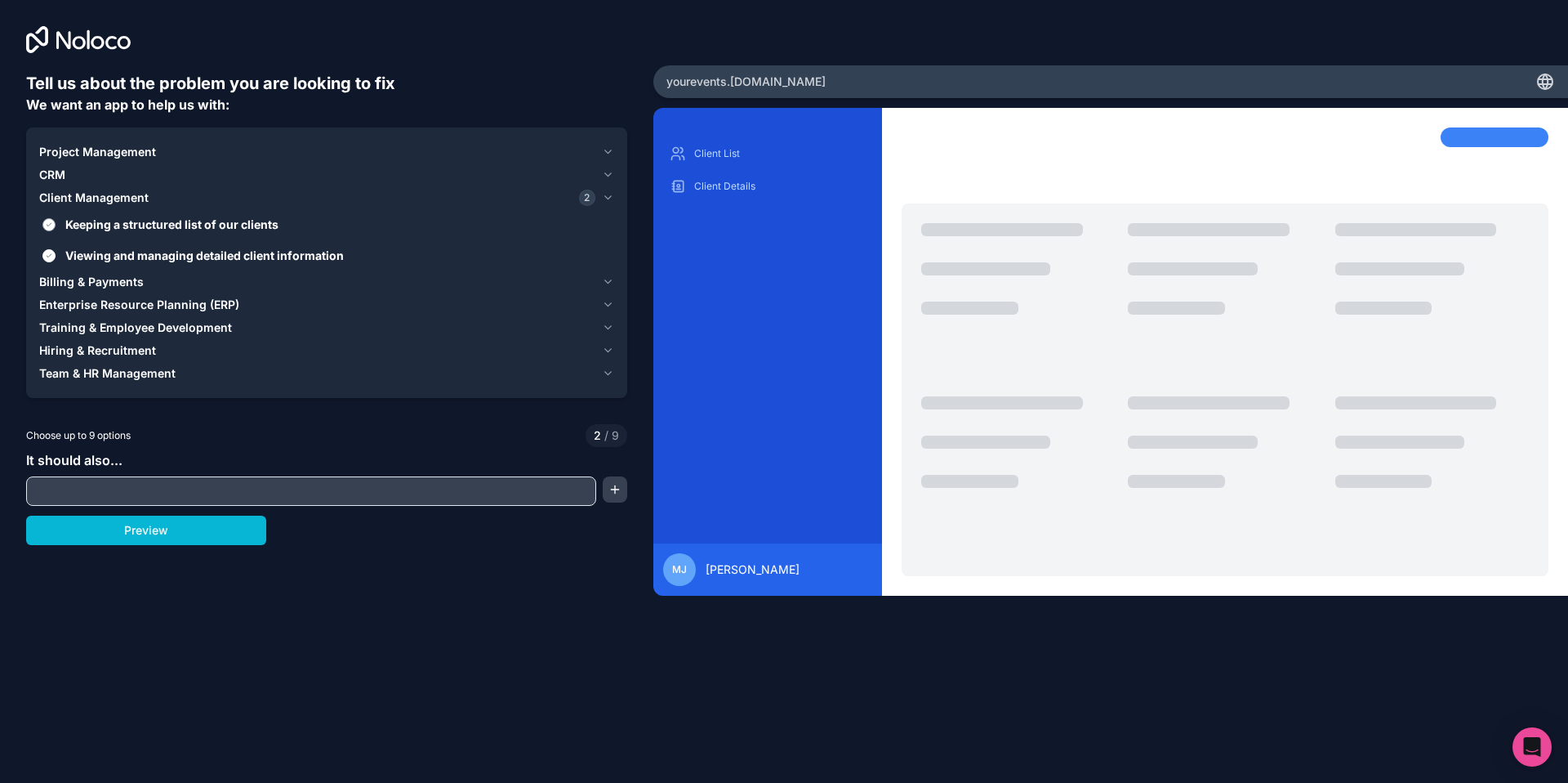
click at [139, 232] on span "Keeping a structured list of our clients" at bounding box center [337, 224] width 545 height 17
click at [55, 232] on button "Keeping a structured list of our clients" at bounding box center [48, 224] width 13 height 13
click at [133, 486] on input "text" at bounding box center [312, 491] width 562 height 23
click at [98, 145] on span "Project Management" at bounding box center [98, 151] width 117 height 17
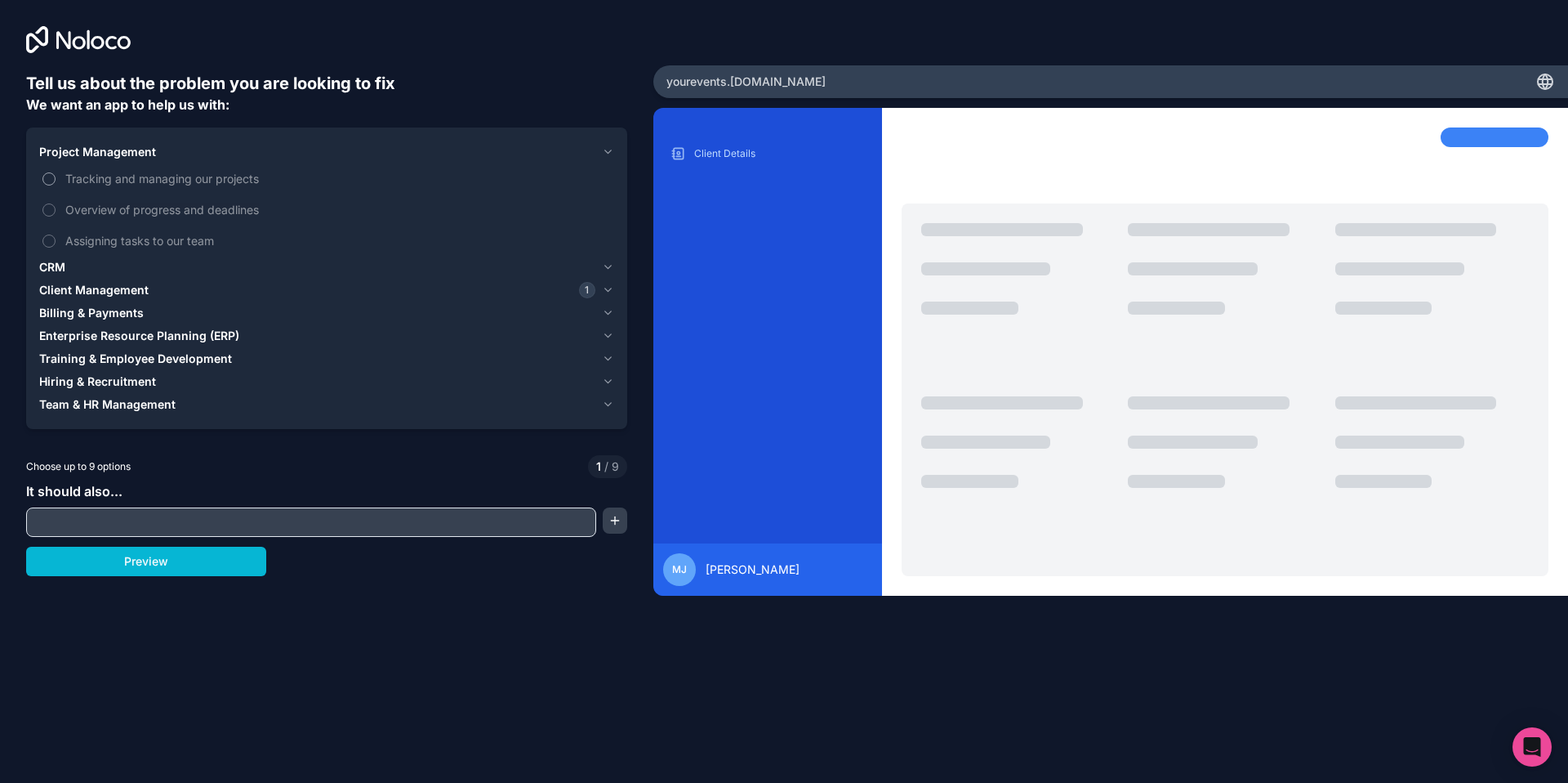
click at [199, 184] on span "Tracking and managing our projects" at bounding box center [337, 178] width 545 height 17
click at [55, 184] on button "Tracking and managing our projects" at bounding box center [48, 178] width 13 height 13
click at [200, 185] on span "Tracking and managing our projects" at bounding box center [337, 178] width 545 height 17
click at [55, 185] on button "Tracking and managing our projects" at bounding box center [48, 178] width 13 height 13
click at [166, 218] on span "Overview of progress and deadlines" at bounding box center [337, 209] width 545 height 17
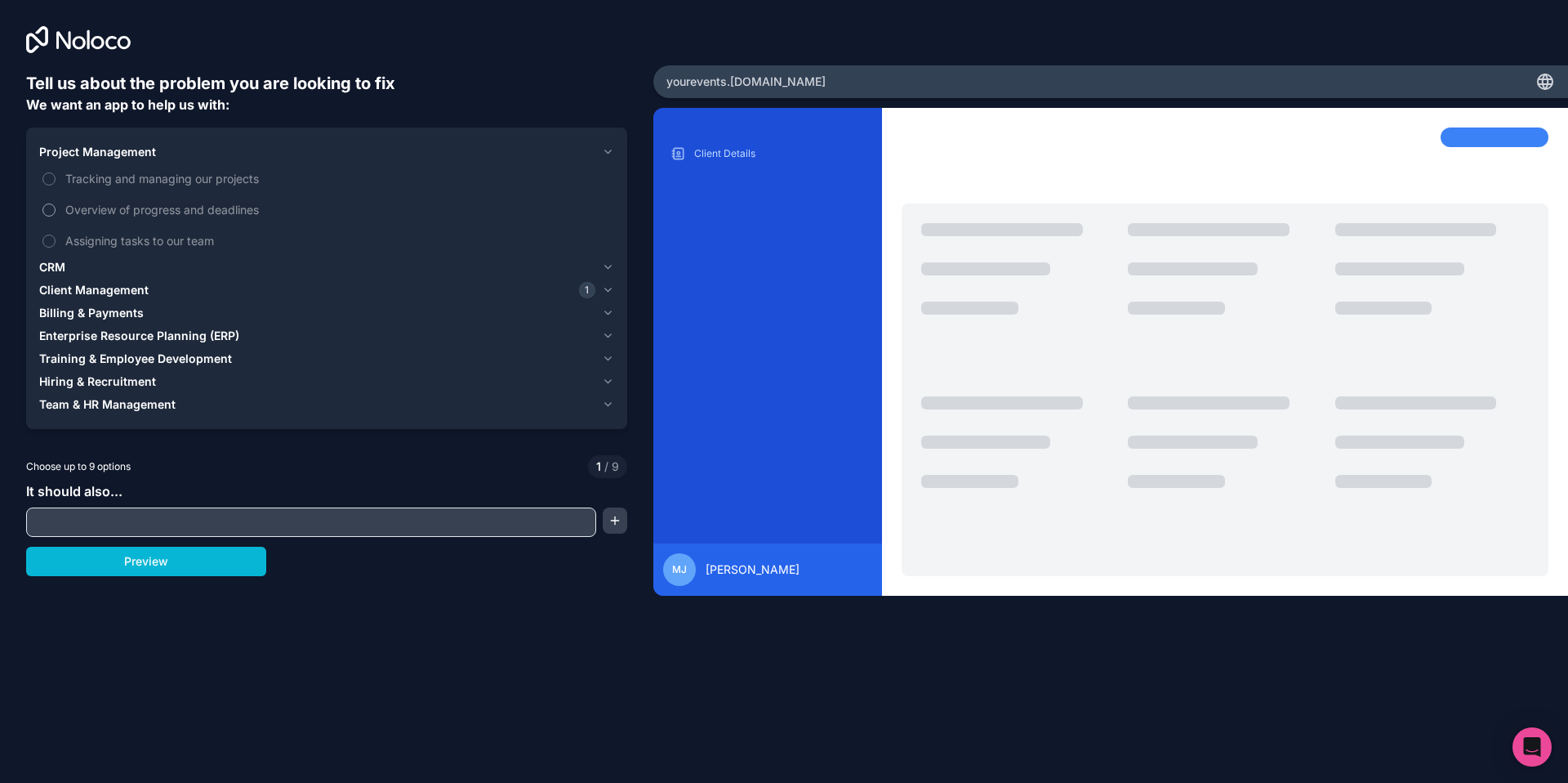
click at [55, 217] on button "Overview of progress and deadlines" at bounding box center [48, 210] width 13 height 13
click at [150, 236] on span "Assigning tasks to our team" at bounding box center [337, 240] width 545 height 17
click at [55, 236] on button "Assigning tasks to our team" at bounding box center [48, 241] width 13 height 13
drag, startPoint x: 165, startPoint y: 237, endPoint x: 180, endPoint y: 208, distance: 32.6
click at [165, 237] on span "Assigning tasks to our team" at bounding box center [337, 240] width 545 height 17
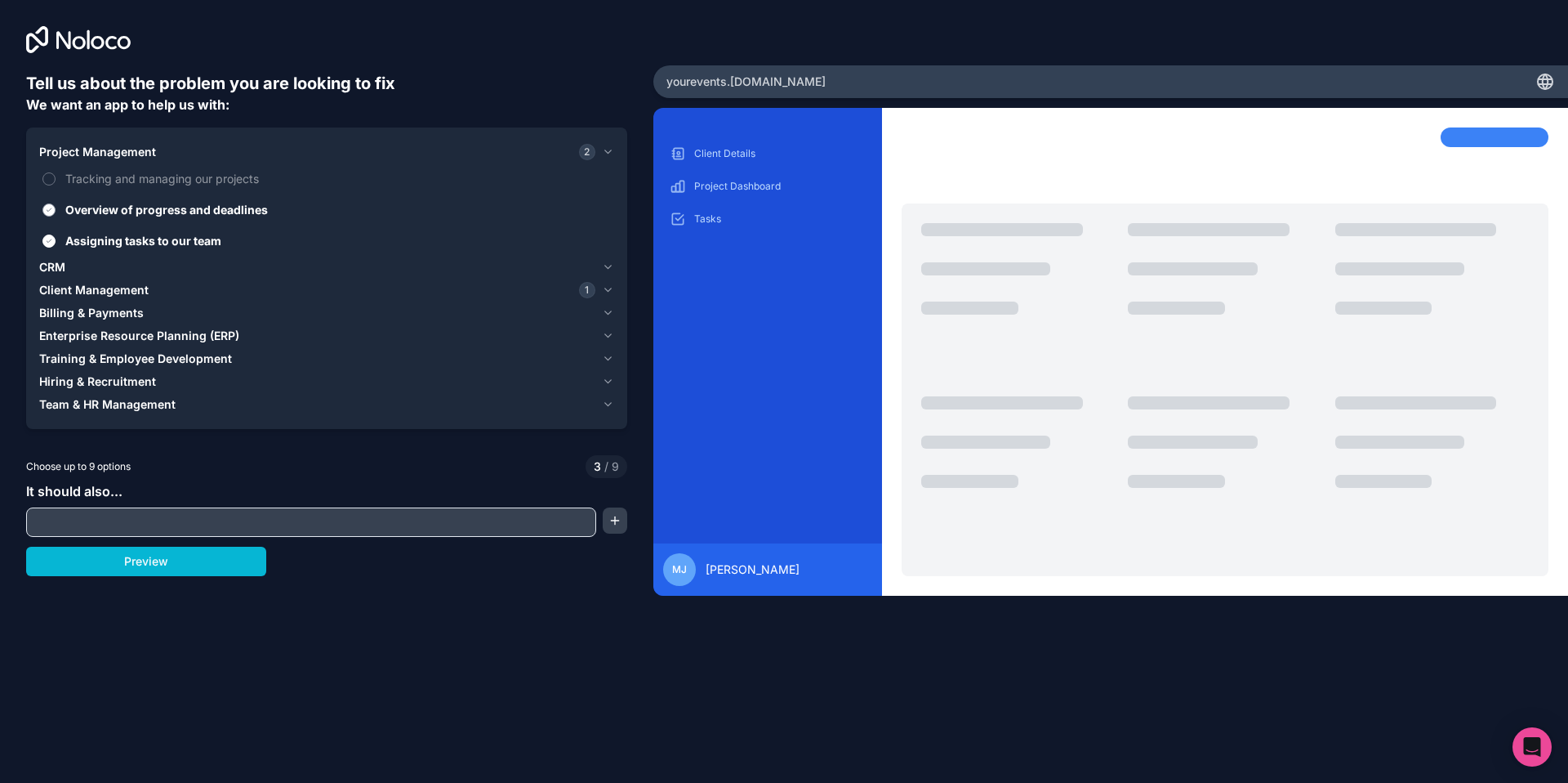
click at [55, 237] on button "Assigning tasks to our team" at bounding box center [48, 241] width 13 height 13
click at [196, 171] on span "Tracking and managing our projects" at bounding box center [337, 178] width 545 height 17
click at [55, 172] on button "Tracking and managing our projects" at bounding box center [48, 178] width 13 height 13
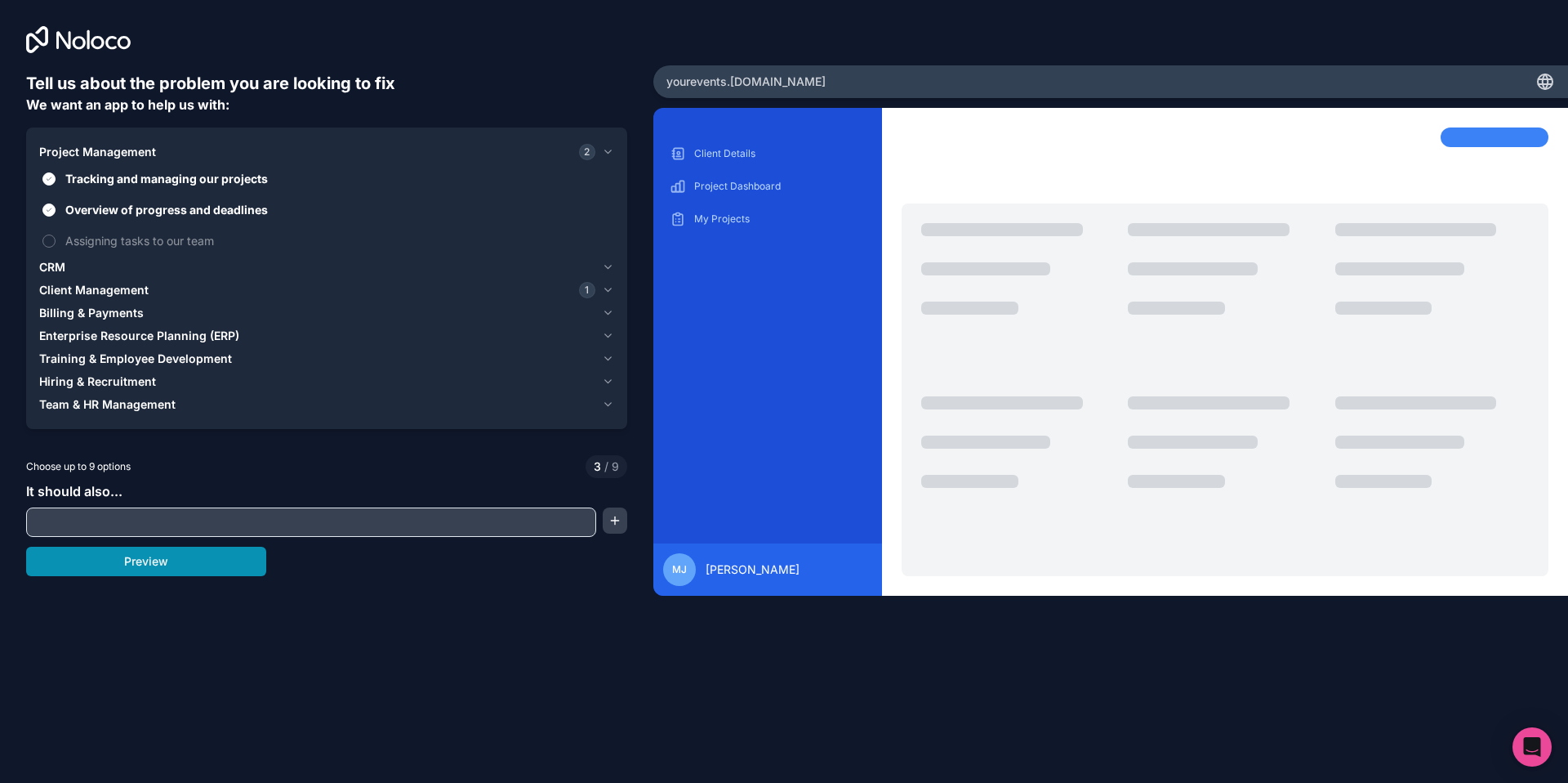
click at [182, 565] on button "Preview" at bounding box center [145, 561] width 240 height 30
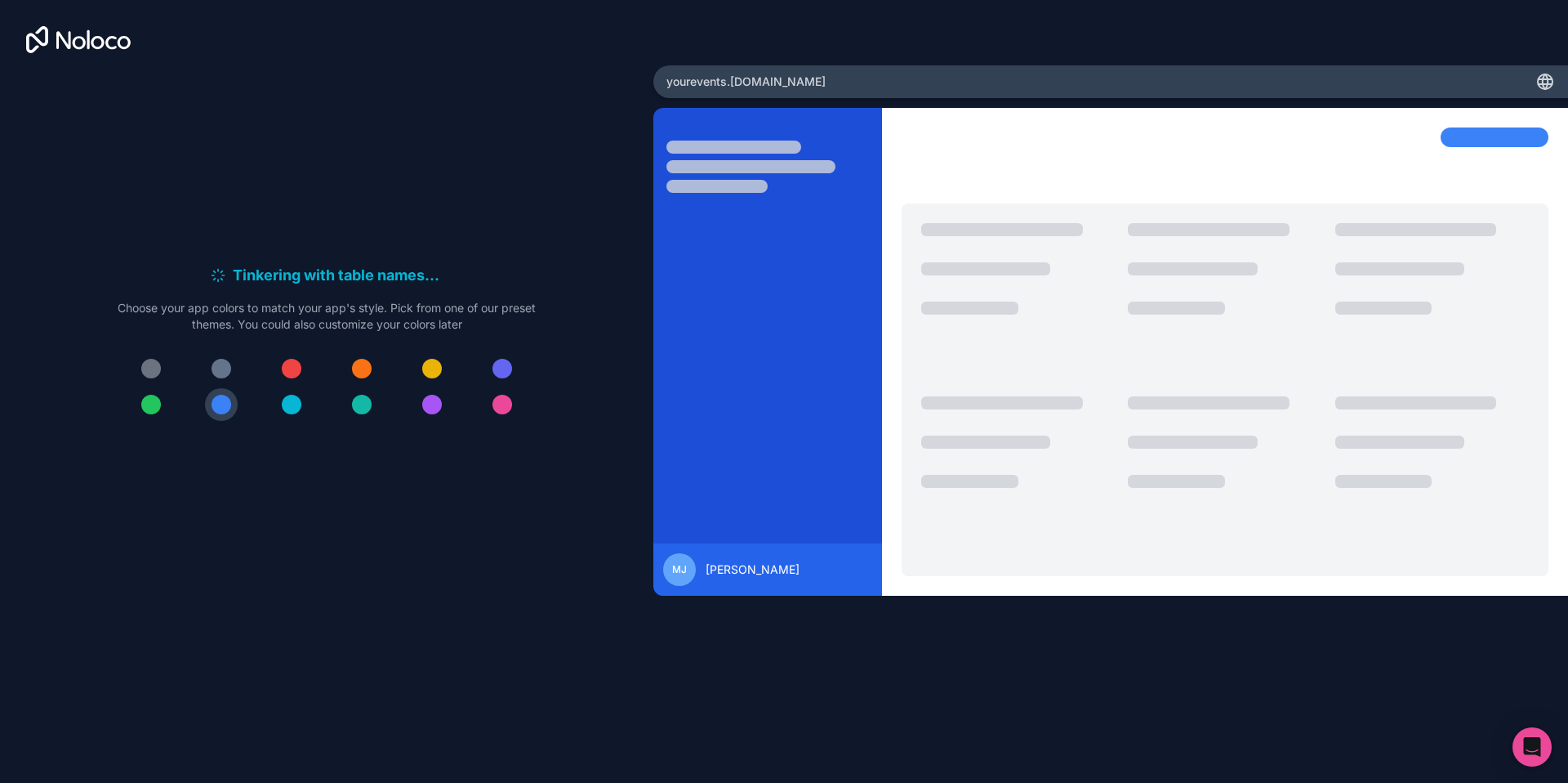
click at [367, 357] on button at bounding box center [361, 368] width 33 height 33
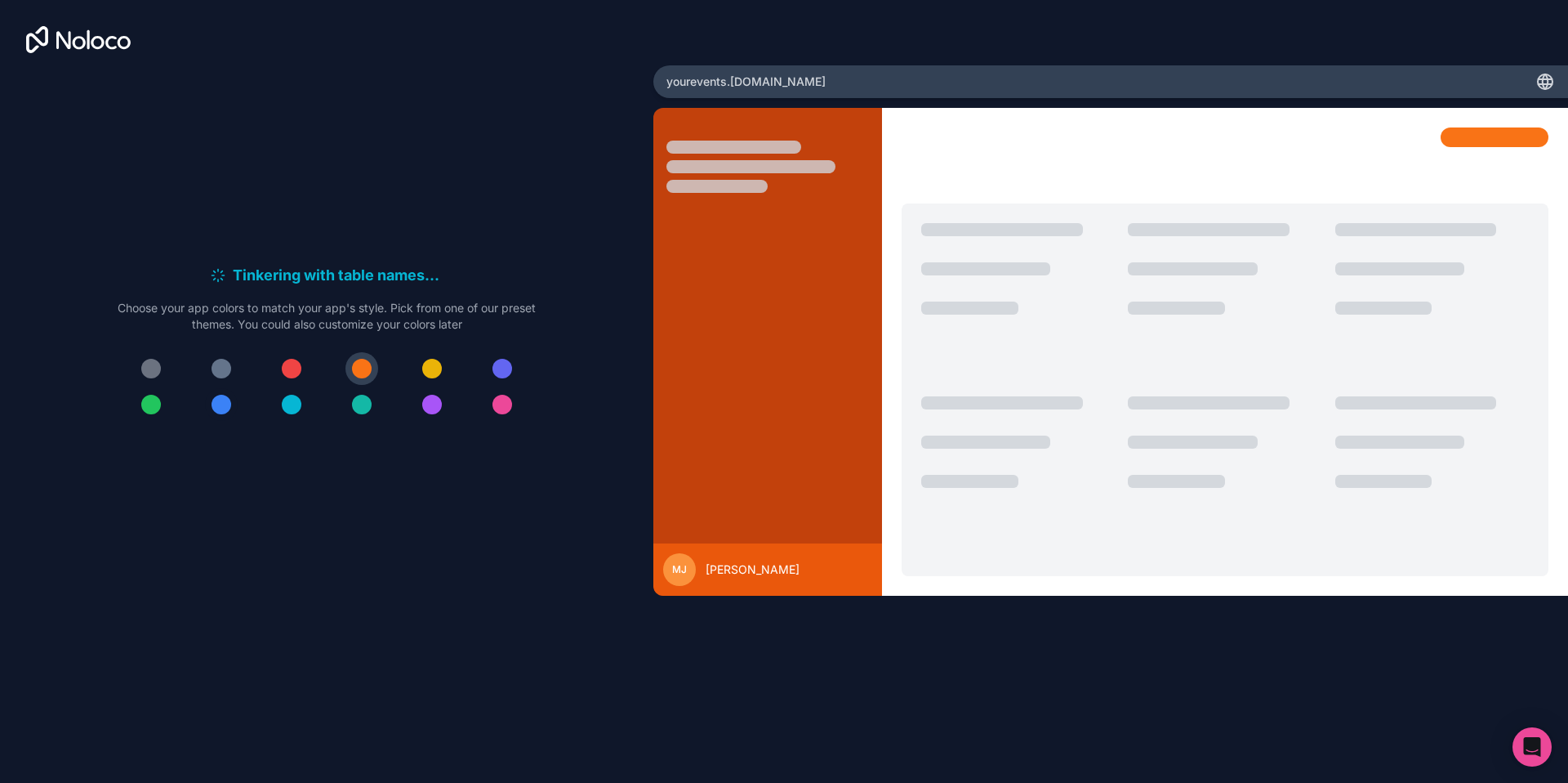
drag, startPoint x: 230, startPoint y: 405, endPoint x: 222, endPoint y: 406, distance: 8.1
click at [222, 406] on button at bounding box center [221, 404] width 33 height 33
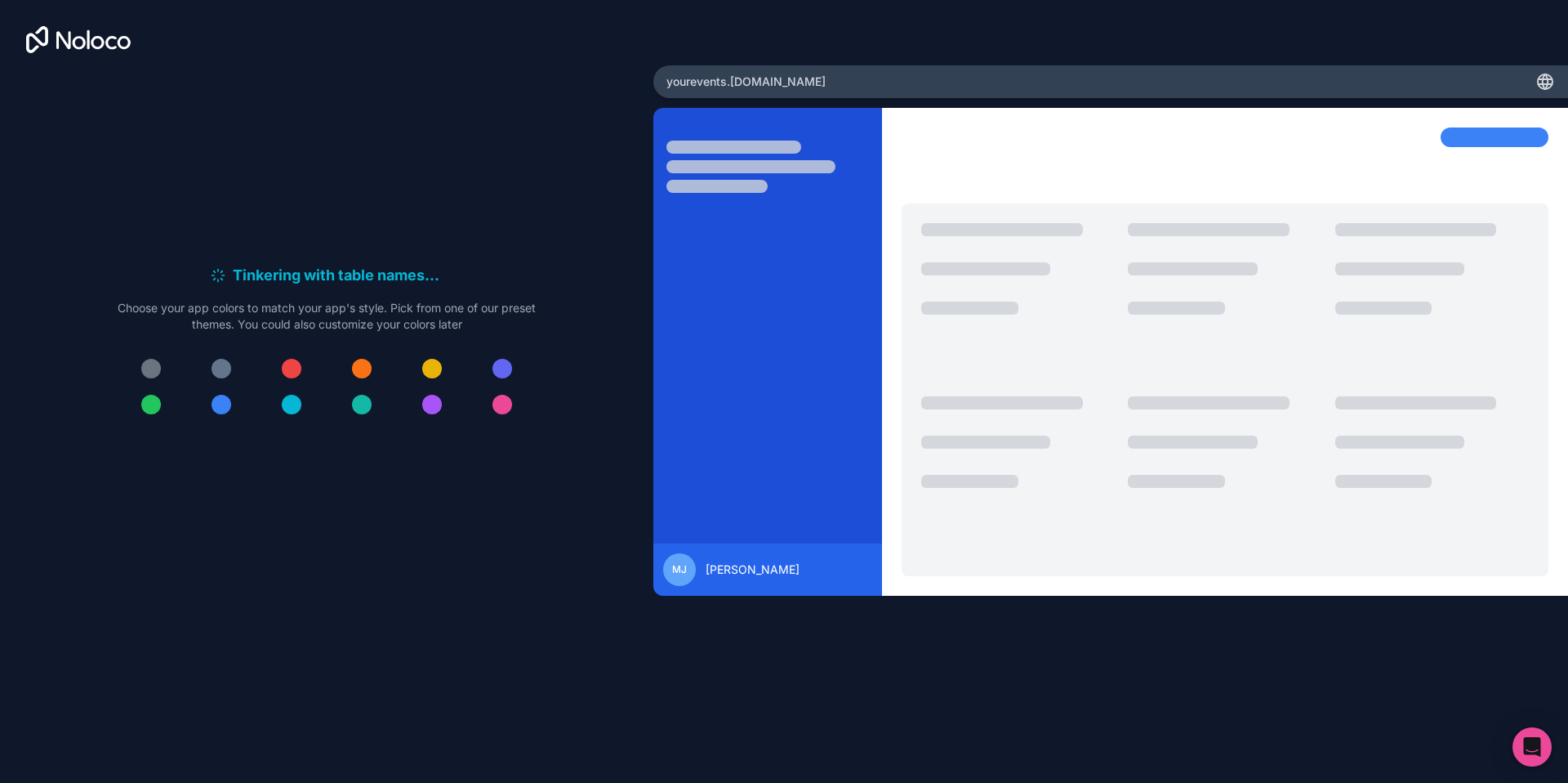
click at [222, 406] on div at bounding box center [222, 405] width 20 height 20
